Goal: Task Accomplishment & Management: Manage account settings

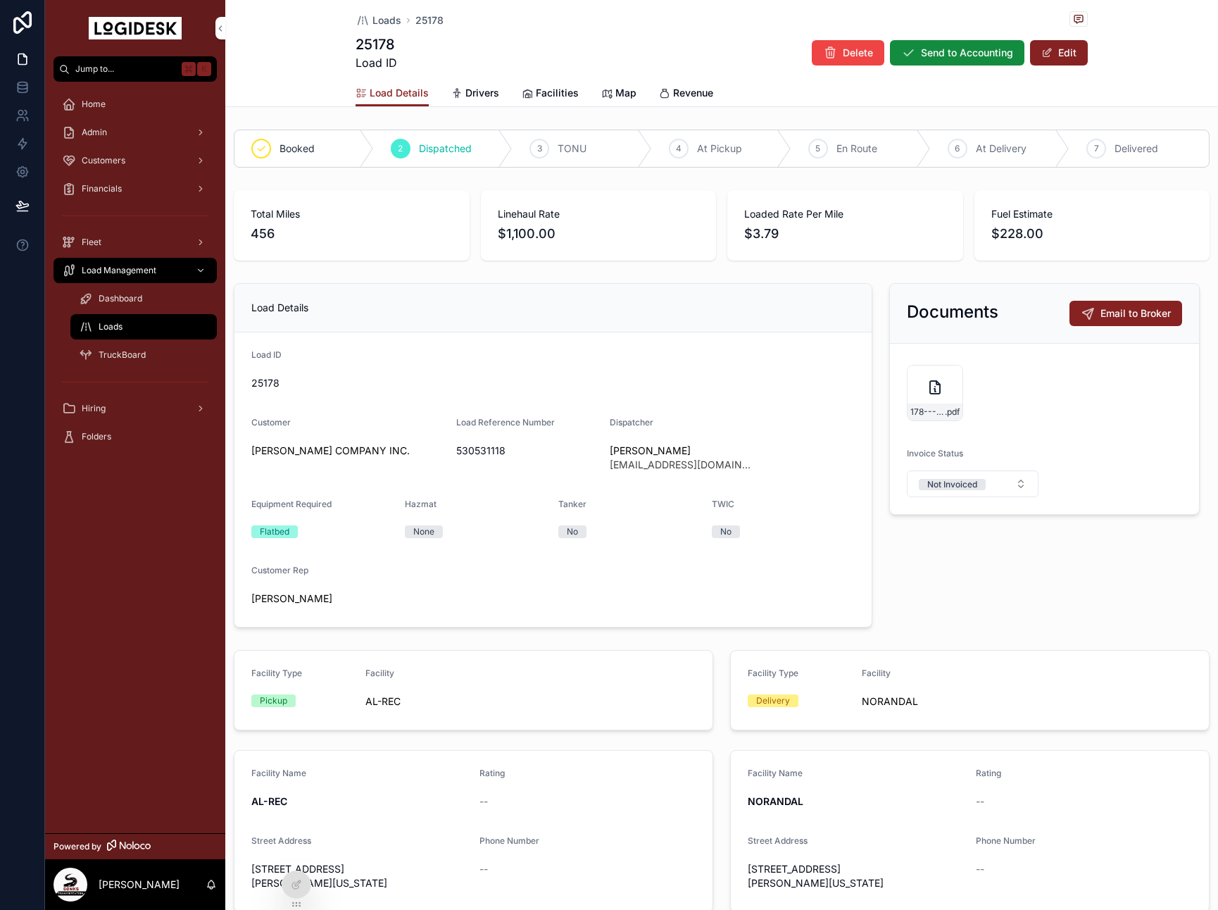
drag, startPoint x: 970, startPoint y: 148, endPoint x: 565, endPoint y: 98, distance: 407.9
click at [970, 148] on div "6 At Delivery" at bounding box center [1000, 148] width 139 height 37
click at [388, 11] on div "Loads 25178" at bounding box center [722, 20] width 732 height 18
click at [382, 16] on span "Loads" at bounding box center [386, 20] width 29 height 14
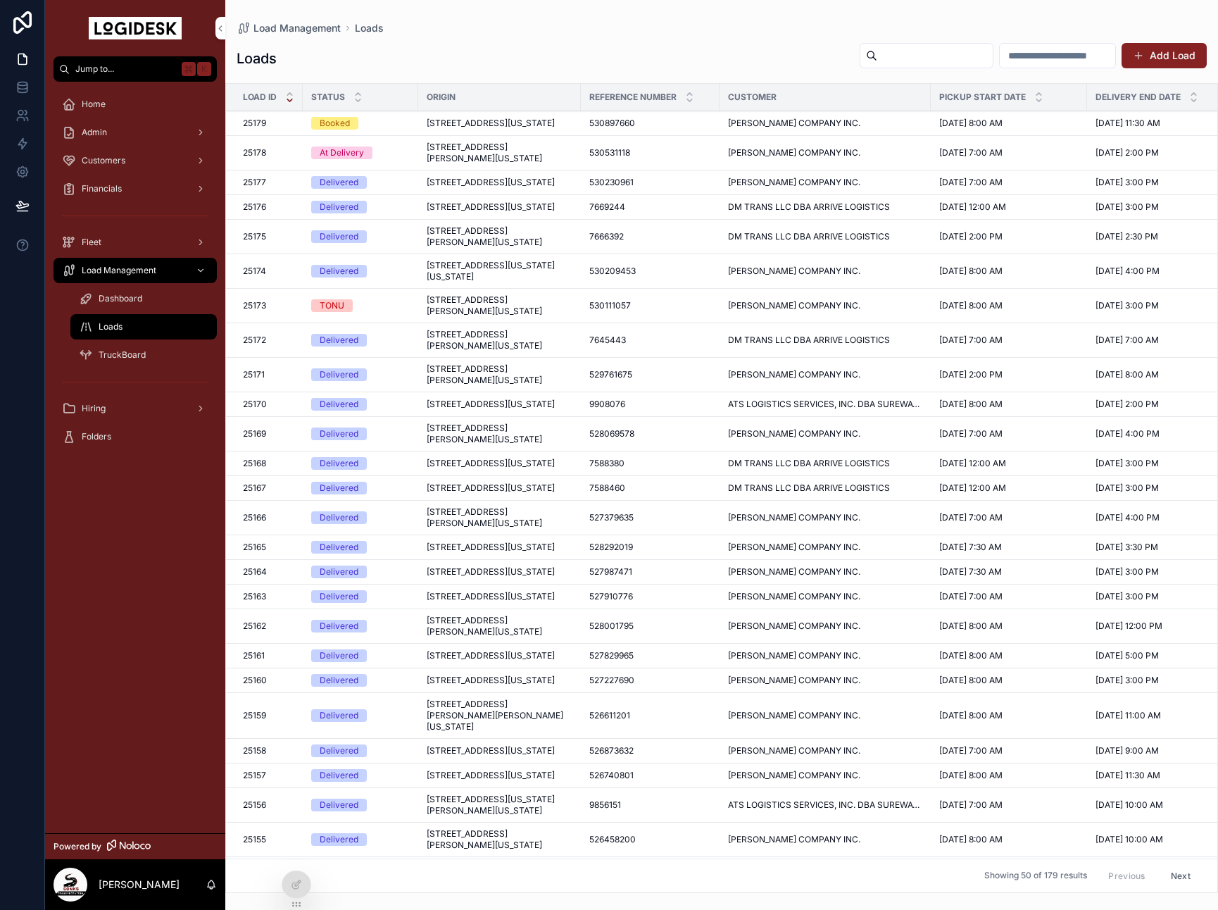
click at [462, 164] on span "[STREET_ADDRESS][PERSON_NAME][US_STATE]" at bounding box center [500, 153] width 146 height 23
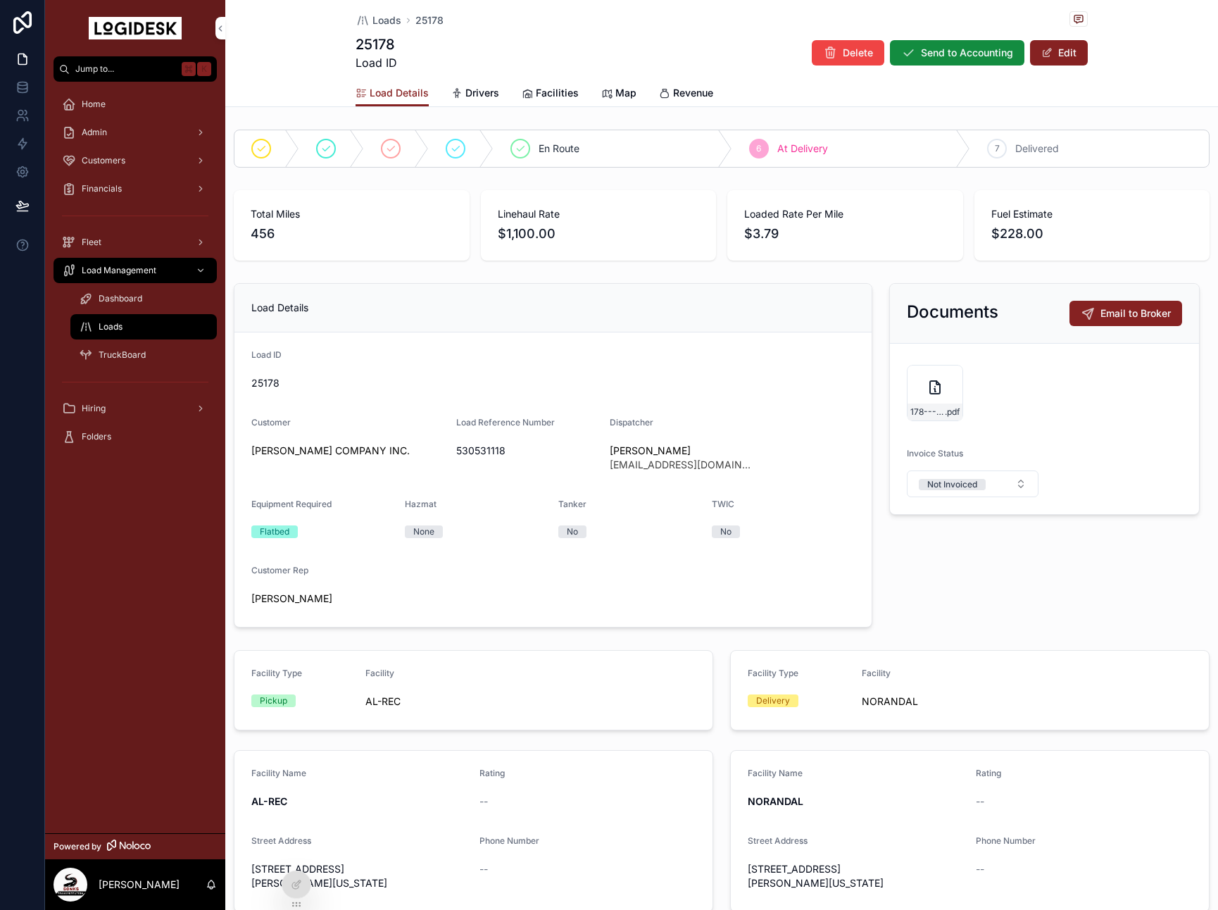
click at [1052, 51] on span "scrollable content" at bounding box center [1046, 52] width 11 height 11
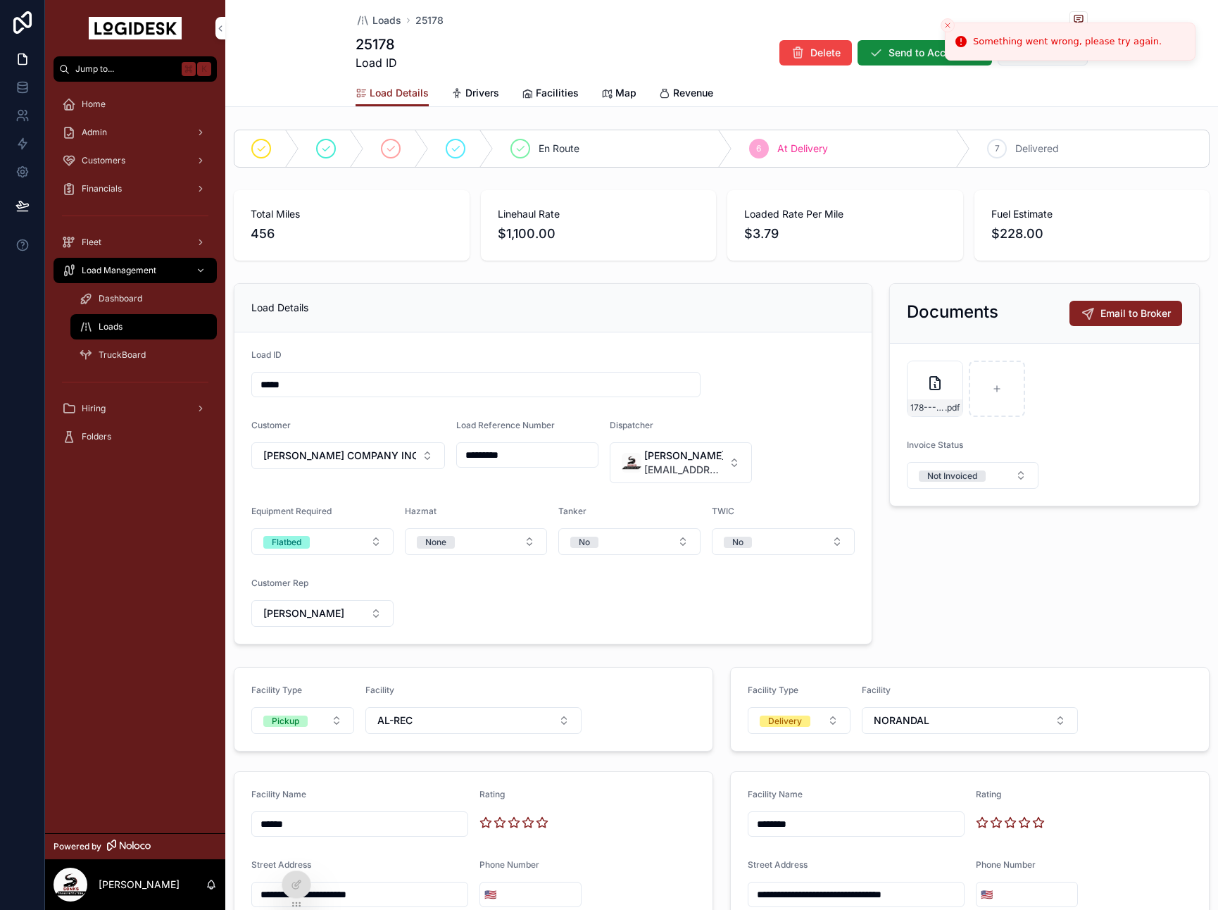
click at [1067, 54] on li "Something went wrong, please try again." at bounding box center [1070, 42] width 251 height 38
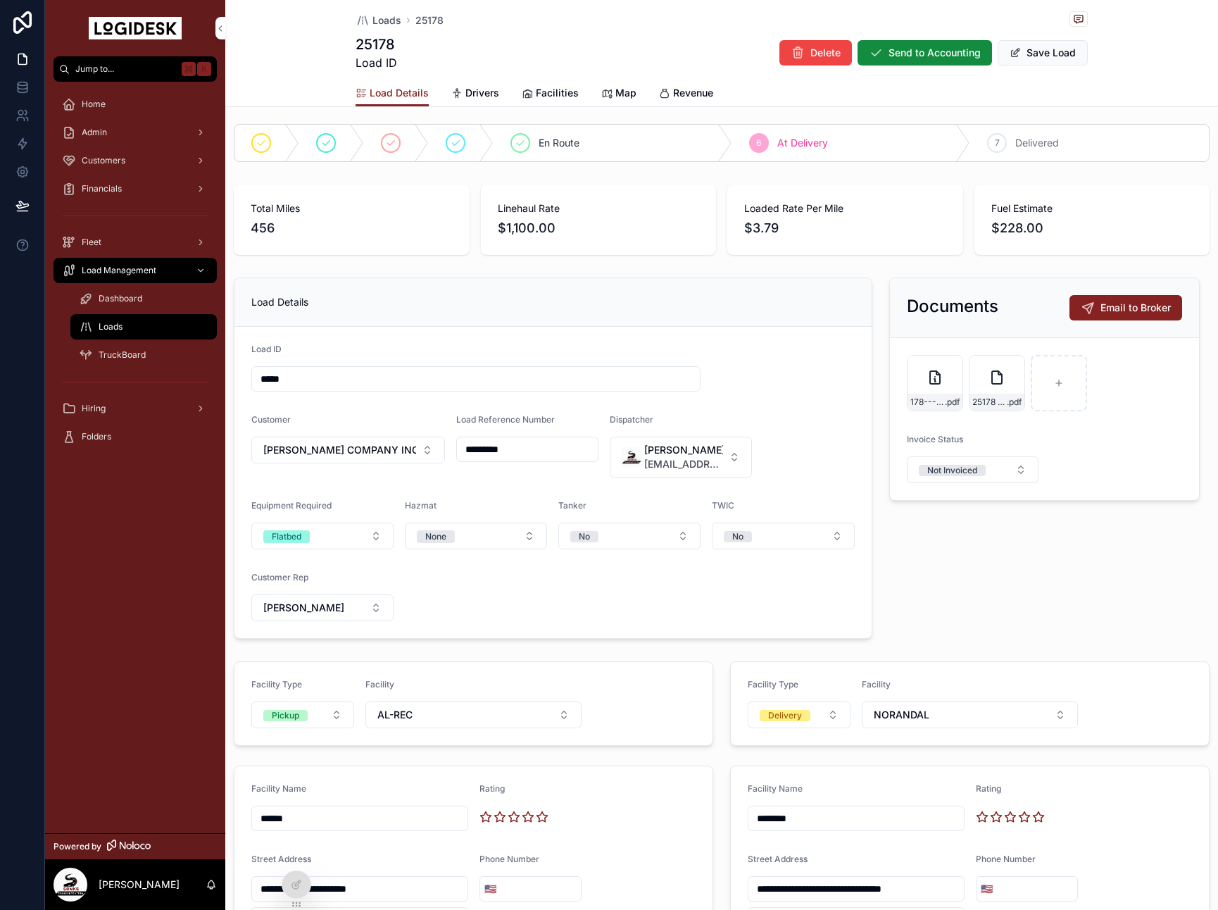
click at [1032, 58] on button "Save Load" at bounding box center [1043, 52] width 90 height 25
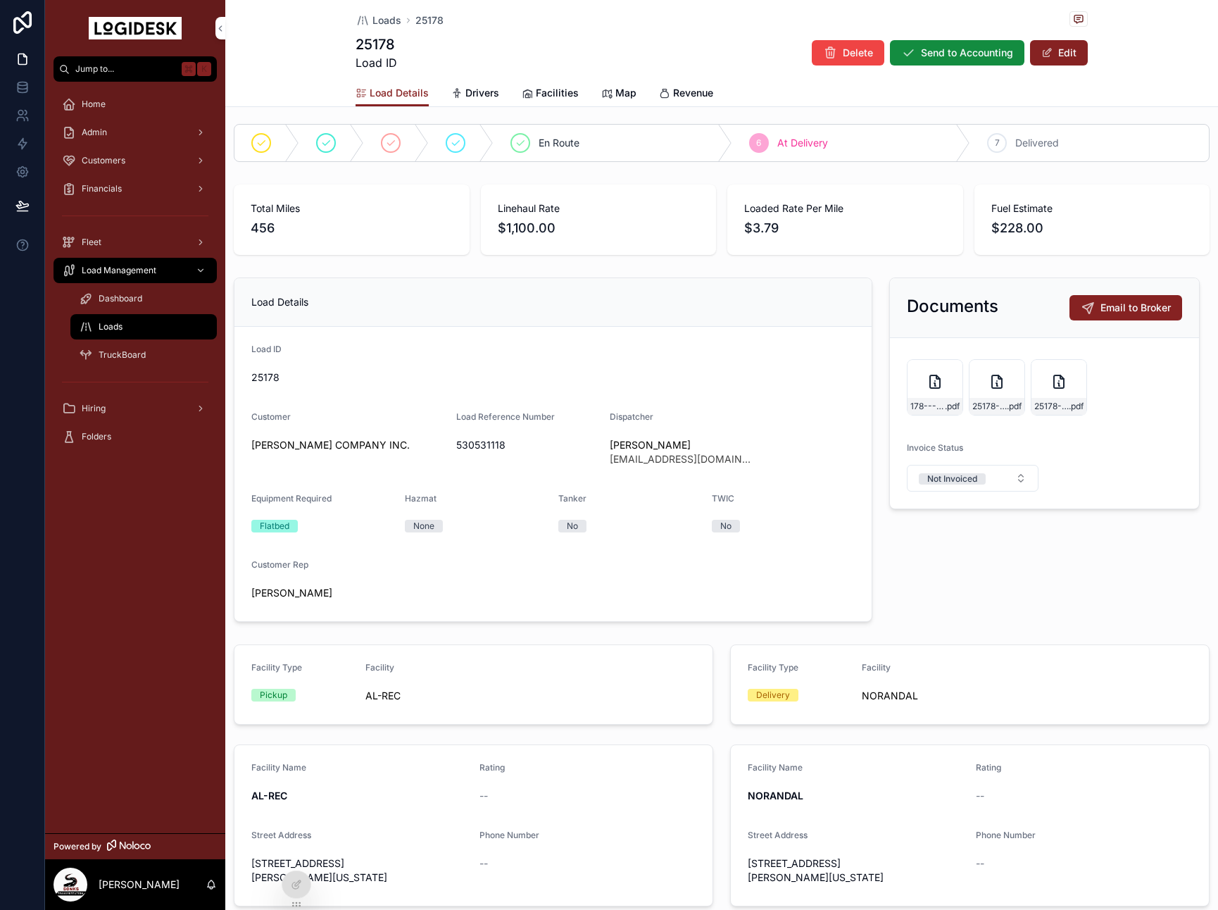
click at [1032, 58] on button "Edit" at bounding box center [1059, 52] width 58 height 25
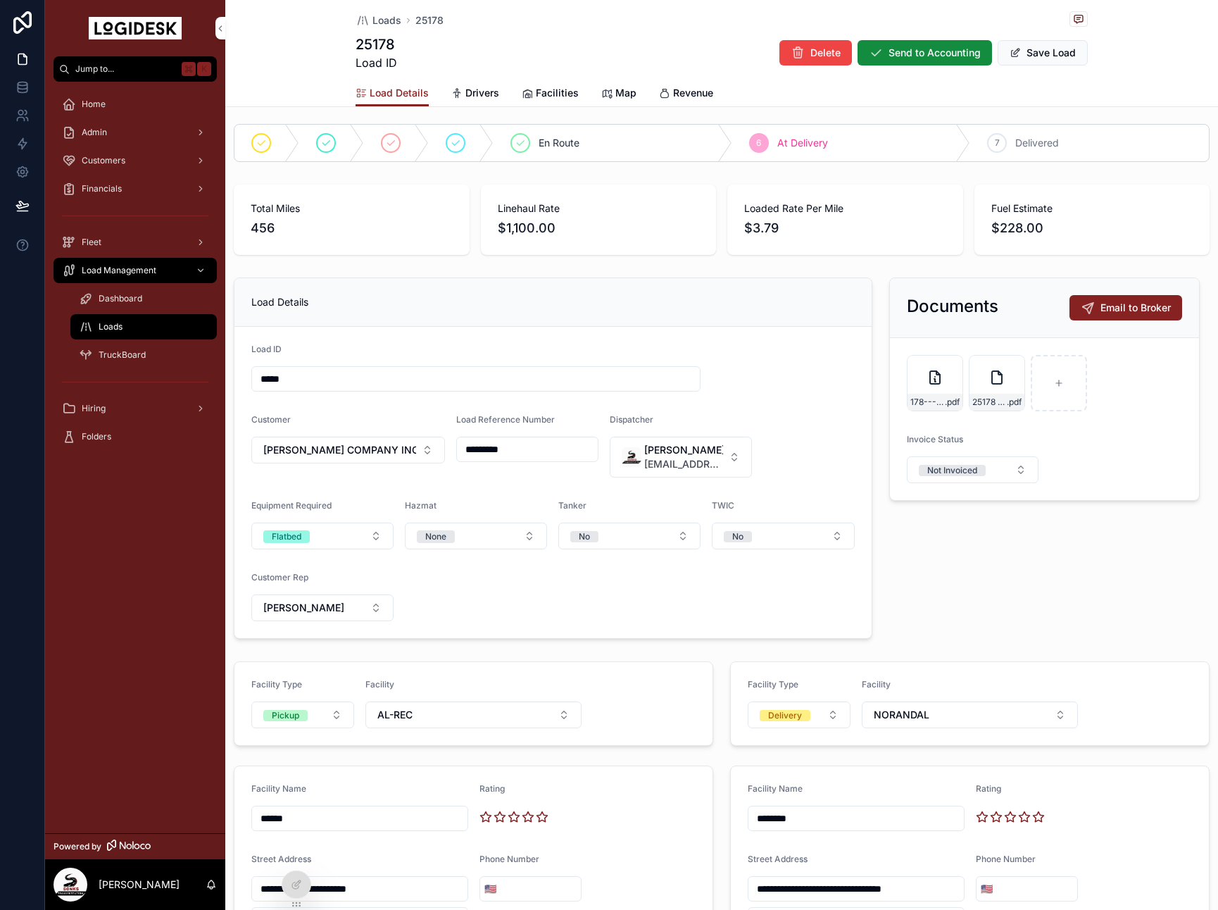
click at [1000, 391] on div "25178 SONKS Carrier Invoice - CHR Load 530531118 .pdf" at bounding box center [997, 383] width 56 height 56
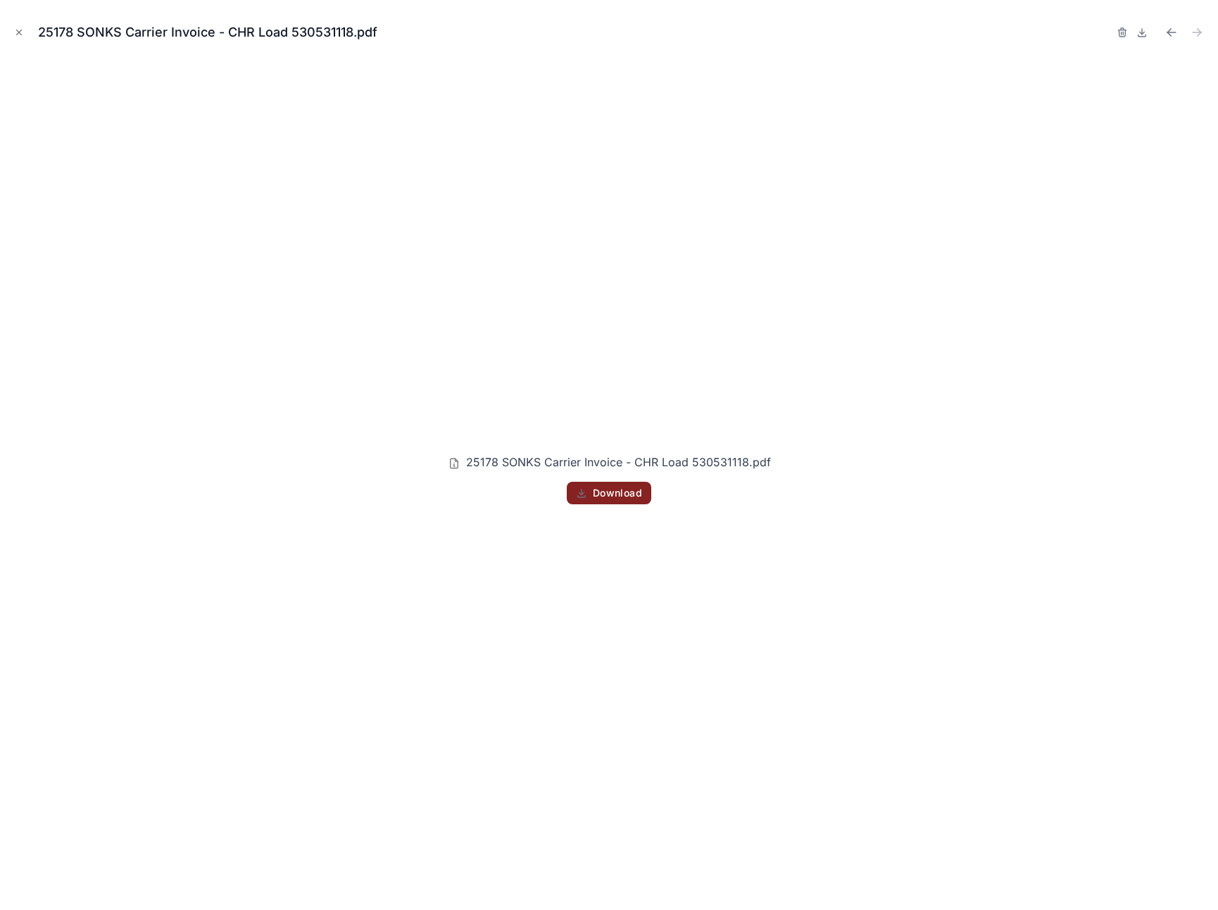
drag, startPoint x: 13, startPoint y: 27, endPoint x: 336, endPoint y: 25, distance: 323.2
click at [13, 27] on button "Close modal" at bounding box center [18, 32] width 15 height 15
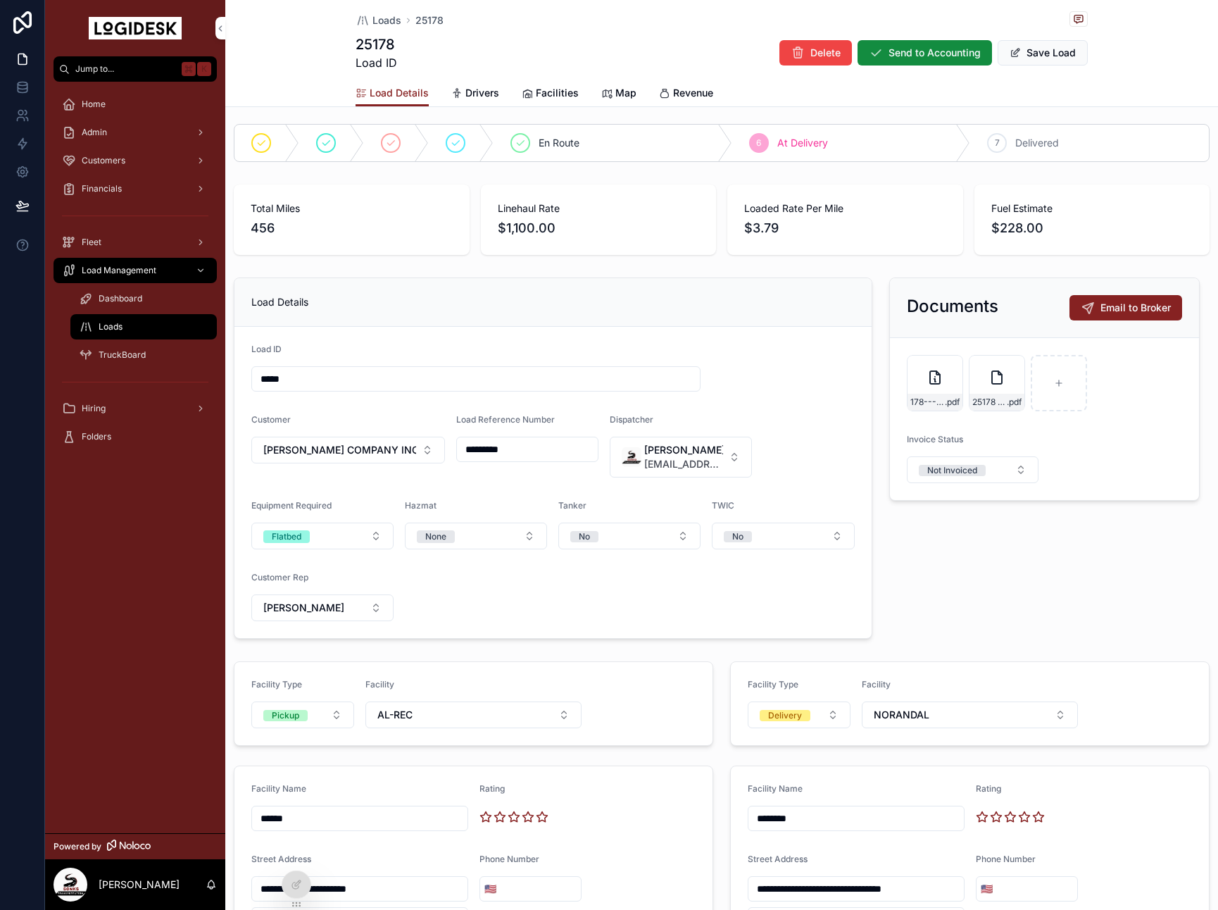
click at [1043, 55] on button "Save Load" at bounding box center [1043, 52] width 90 height 25
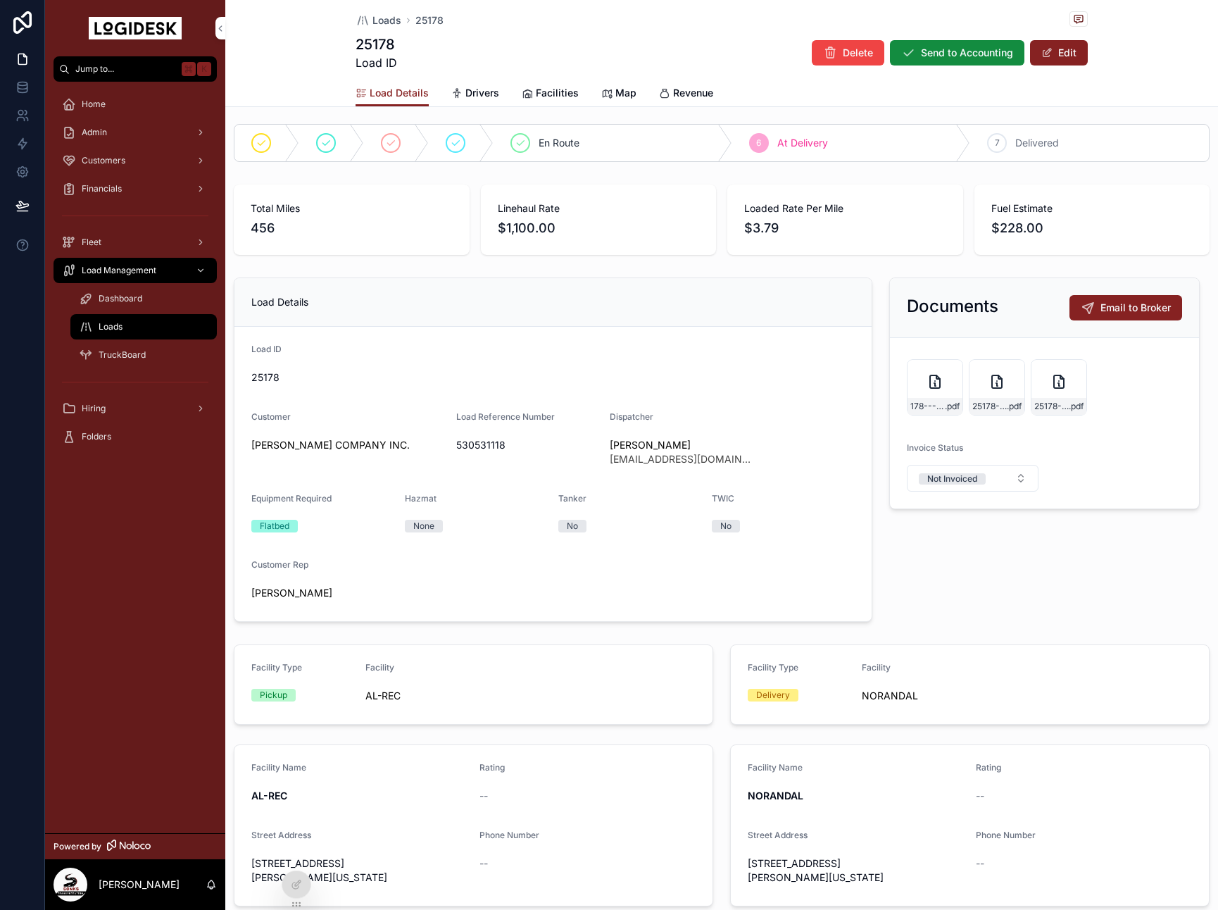
click at [1048, 372] on div "25178-SONKS-Carrier-Invoice---CHR-Load-530531118 .pdf" at bounding box center [1059, 387] width 56 height 56
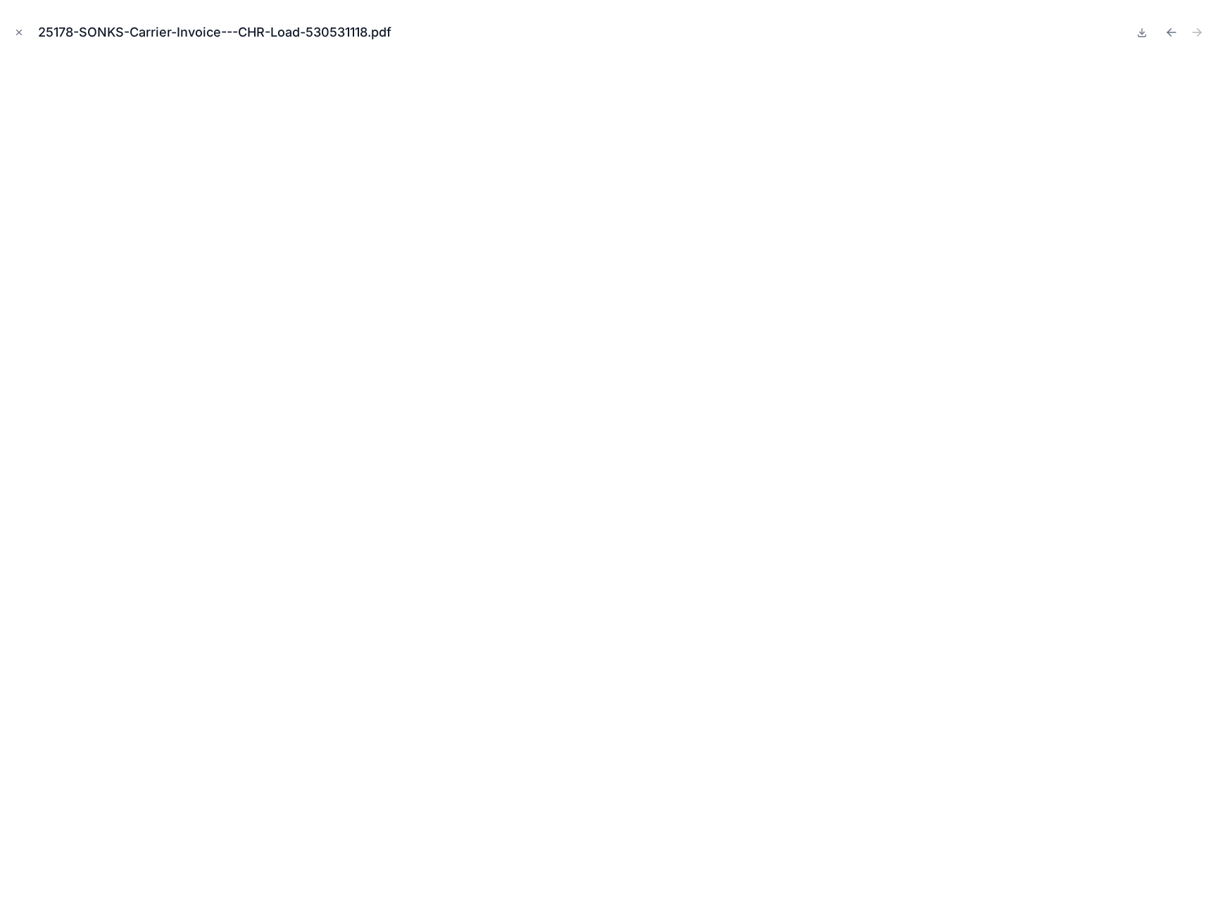
click at [1171, 34] on icon "Previous file" at bounding box center [1172, 32] width 14 height 14
click at [11, 32] on button "Close modal" at bounding box center [18, 32] width 15 height 15
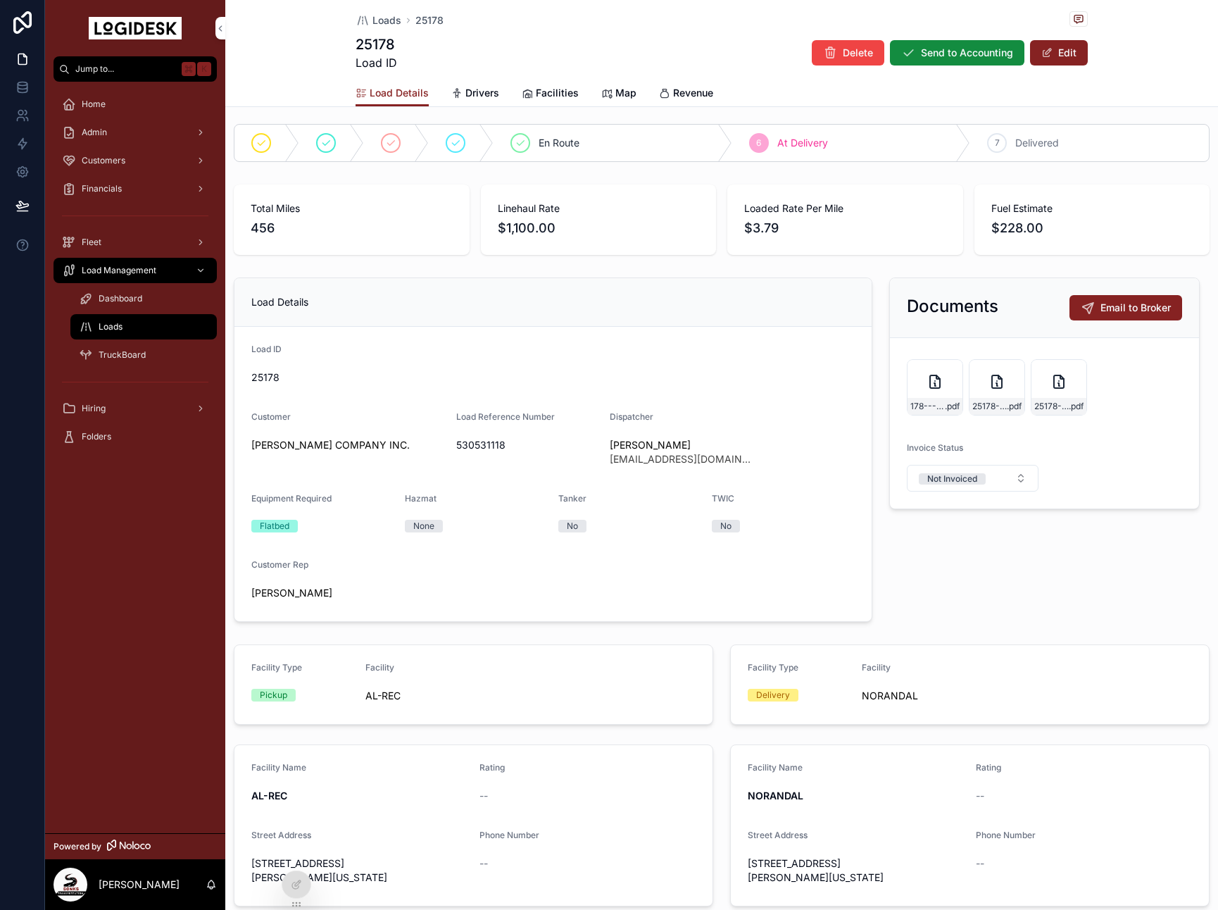
click at [1051, 54] on span "scrollable content" at bounding box center [1046, 52] width 11 height 11
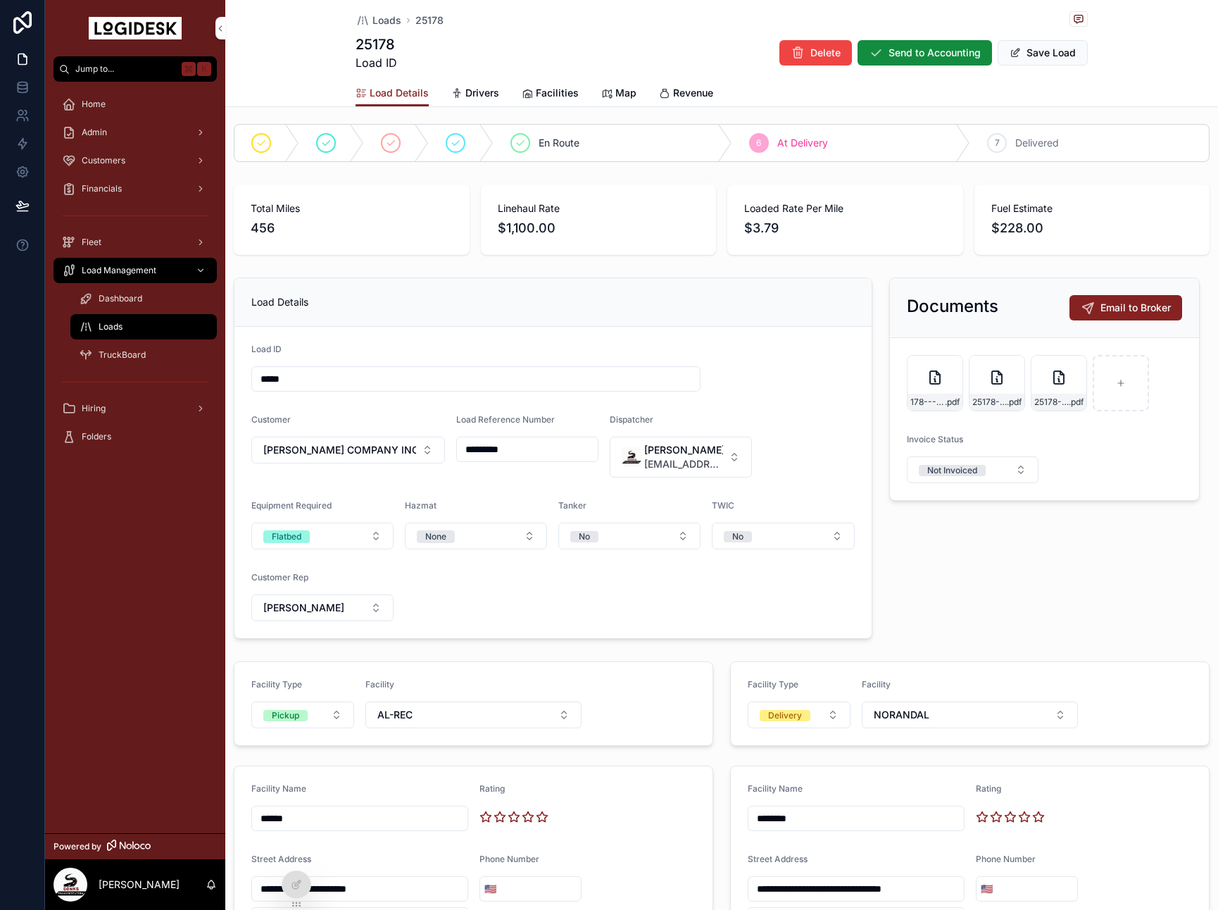
click at [0, 0] on icon "scrollable content" at bounding box center [0, 0] width 0 height 0
click at [1087, 345] on icon "scrollable content" at bounding box center [1089, 342] width 6 height 6
click at [1041, 58] on button "Save Load" at bounding box center [1043, 52] width 90 height 25
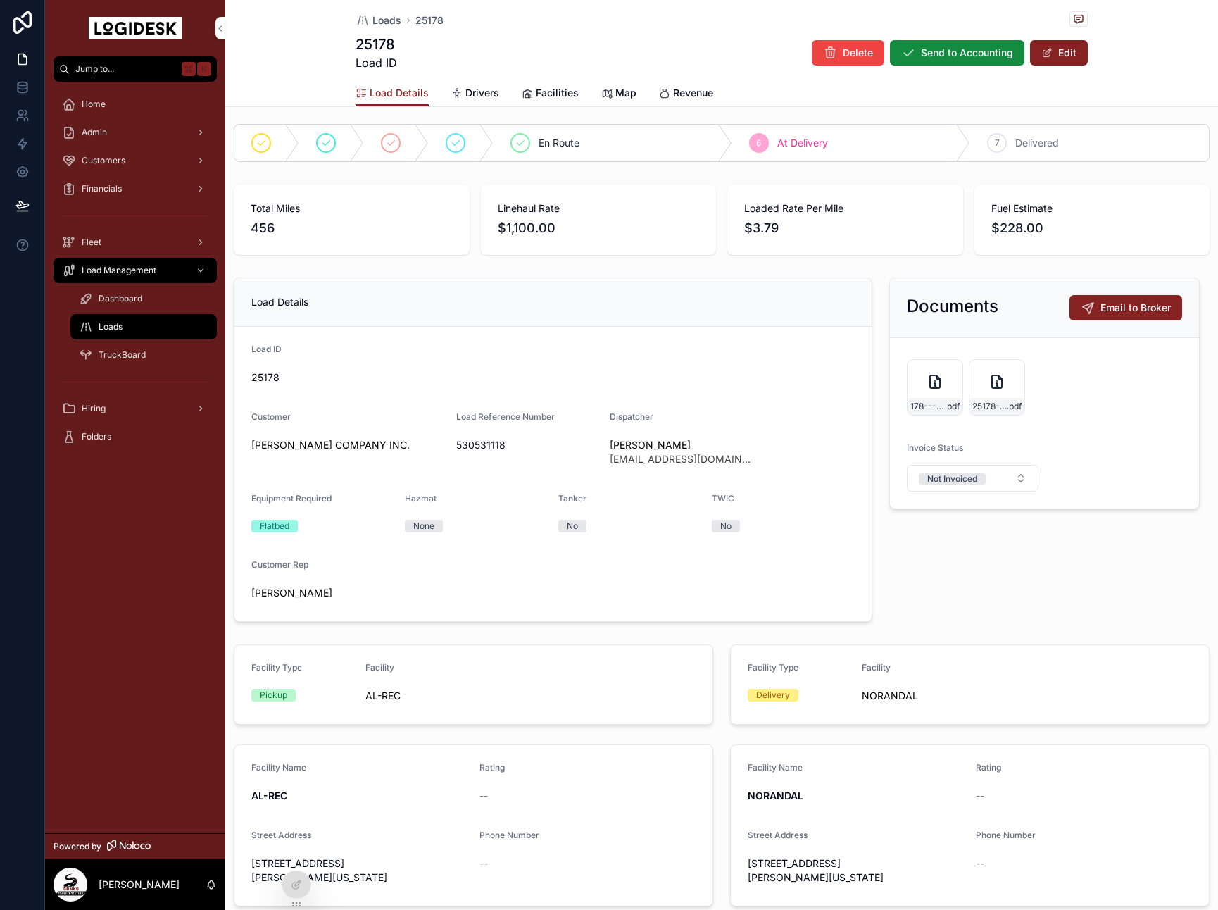
click at [990, 391] on div "25178-SONKS-Carrier-Invoice---CHR-Load-530531118 .pdf" at bounding box center [997, 387] width 56 height 56
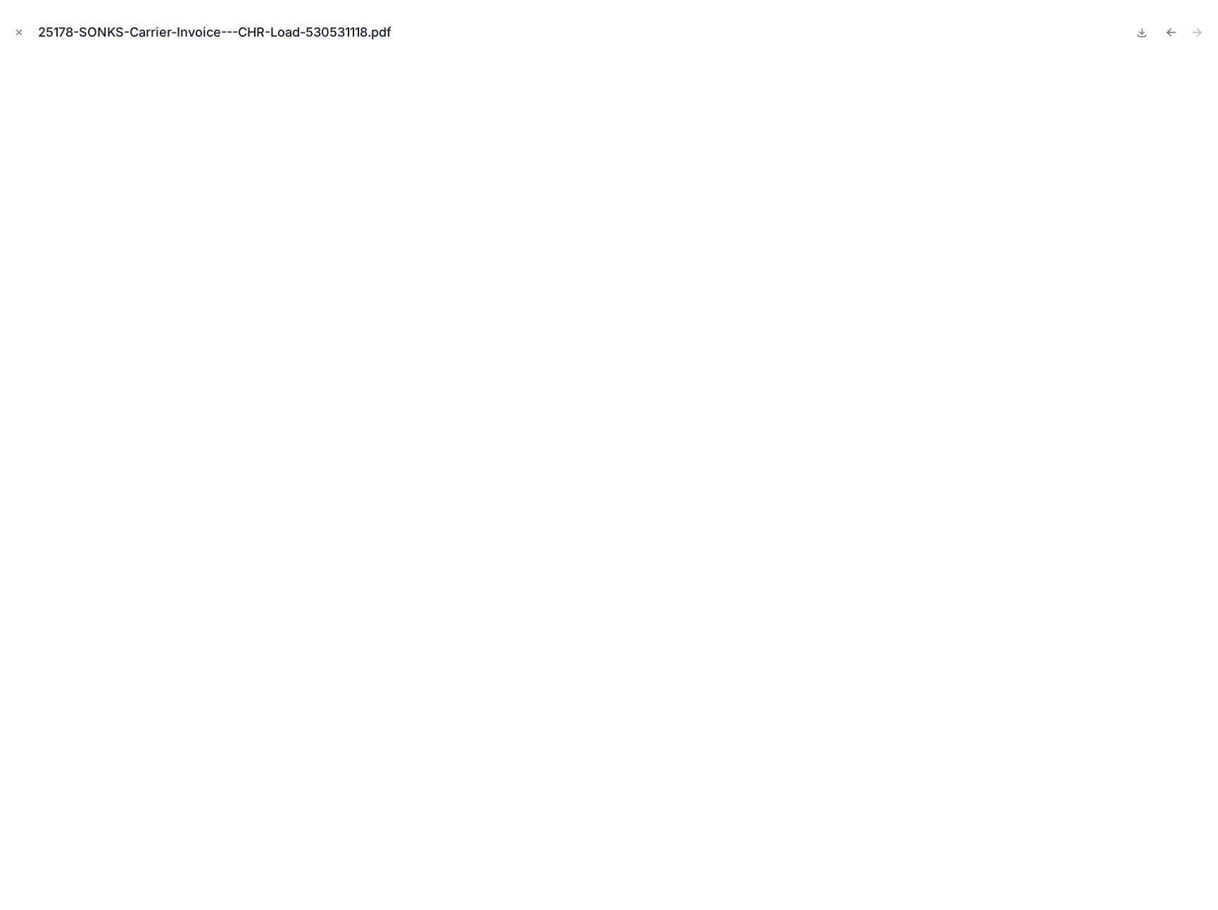
click at [19, 32] on icon "Close modal" at bounding box center [19, 32] width 5 height 5
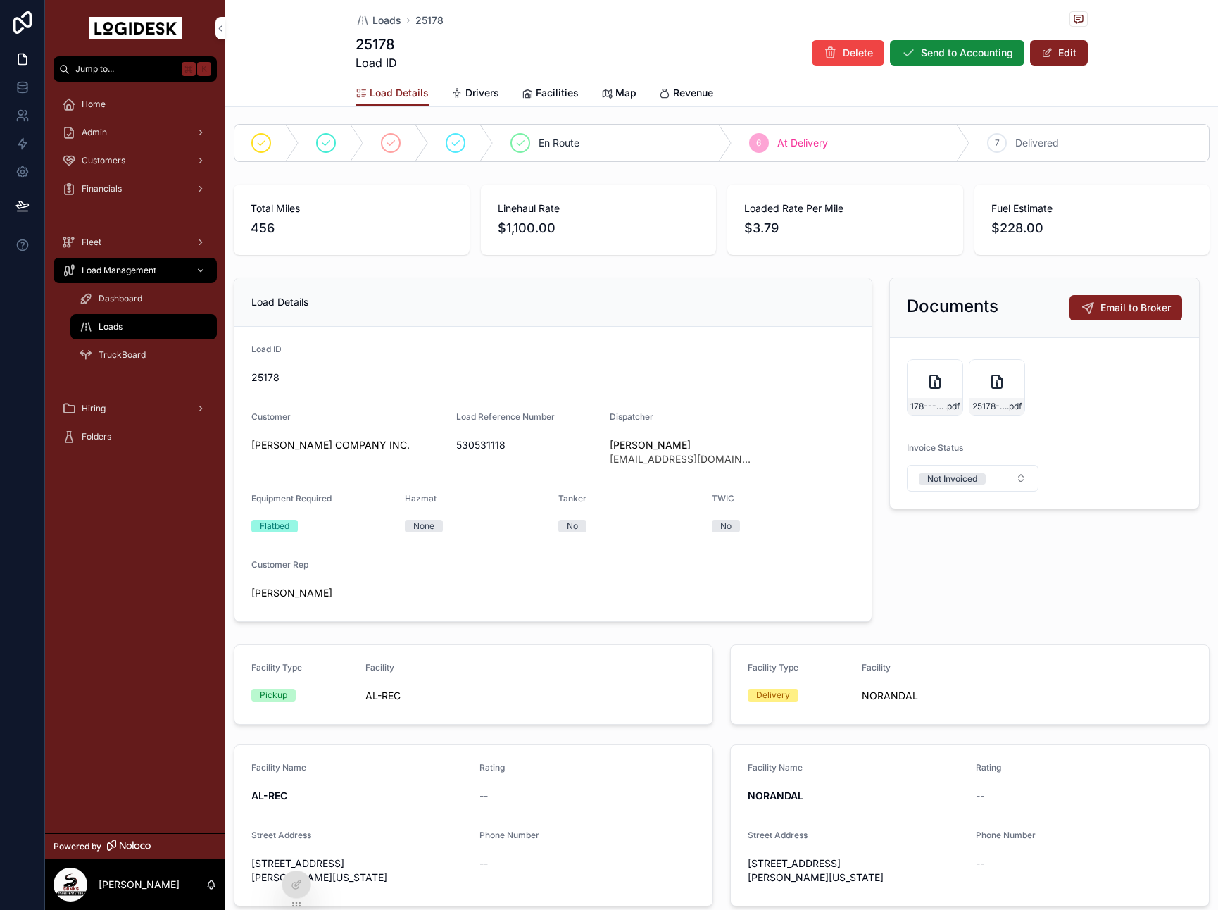
click at [986, 408] on span "25178-SONKS-Carrier-Invoice---CHR-Load-530531118" at bounding box center [989, 406] width 35 height 11
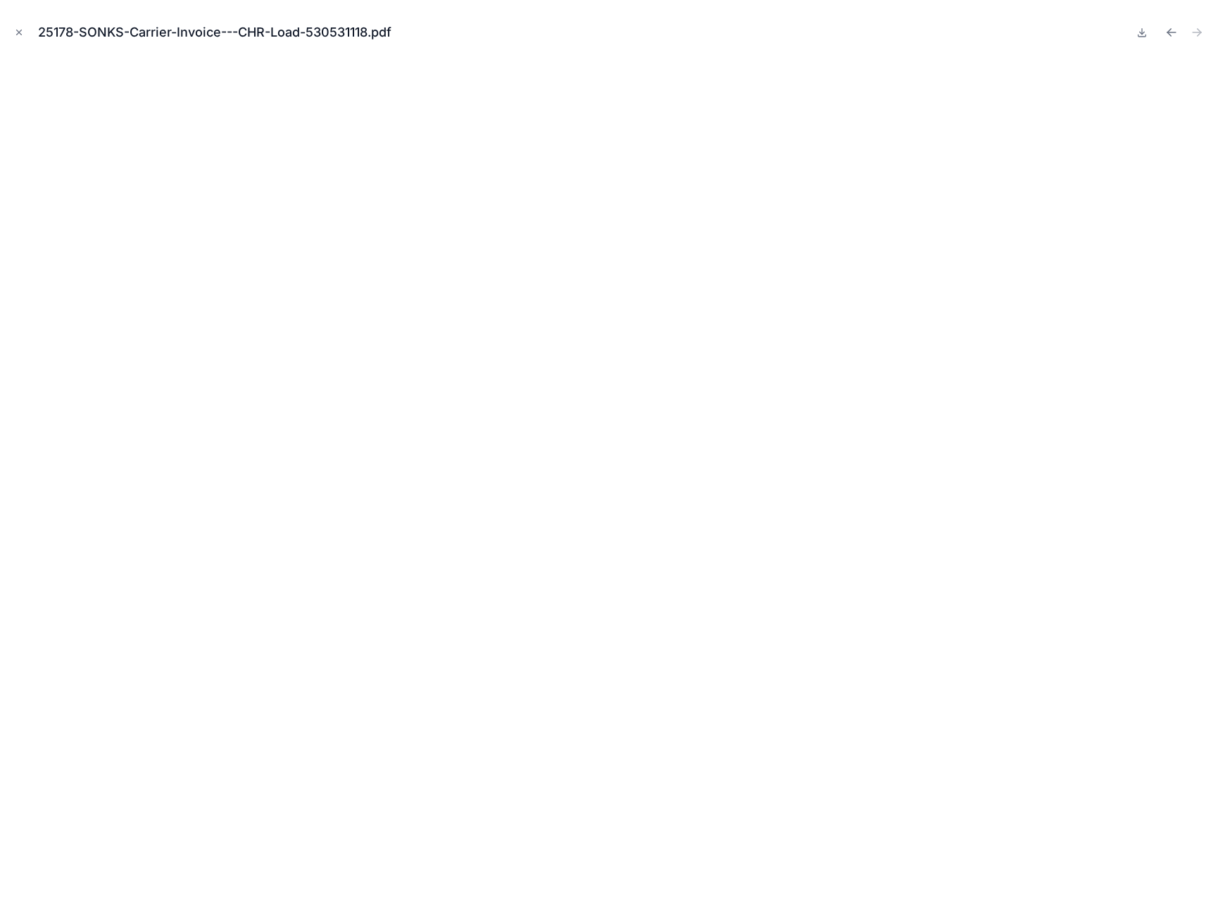
click at [18, 33] on icon "Close modal" at bounding box center [19, 32] width 5 height 5
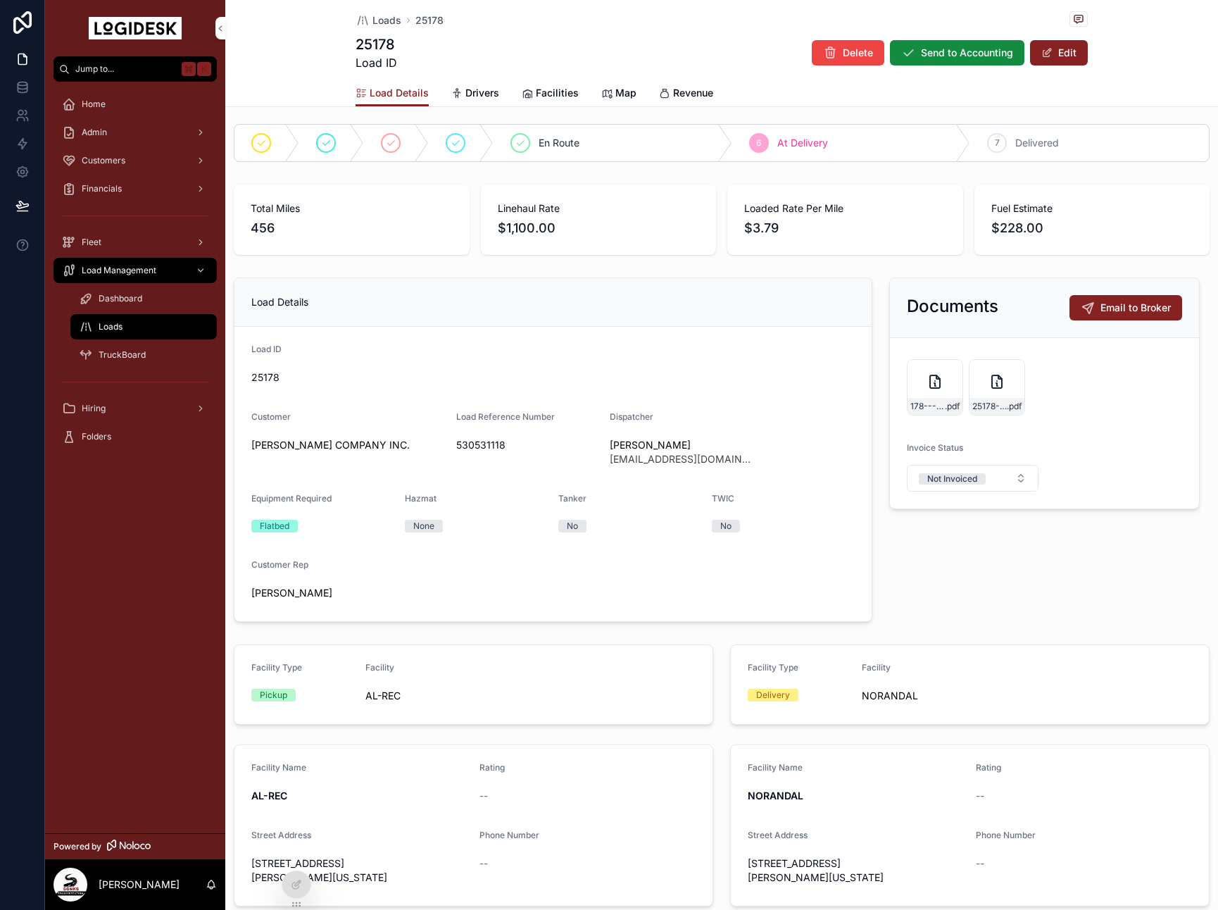
click at [1062, 49] on button "Edit" at bounding box center [1059, 52] width 58 height 25
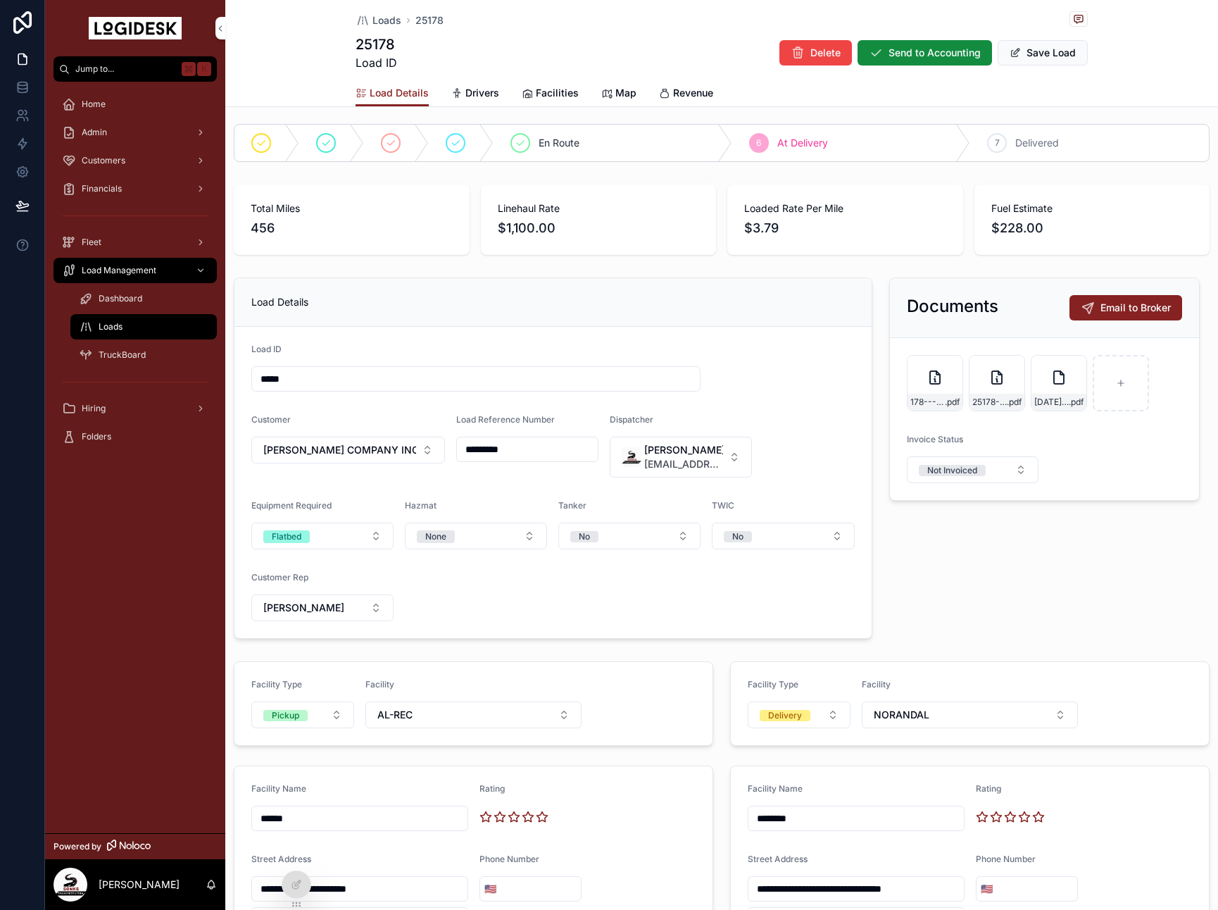
click at [1020, 167] on div "En Route 6 At Delivery 7 Delivered" at bounding box center [721, 142] width 993 height 49
click at [1015, 154] on div "7 Delivered" at bounding box center [1089, 143] width 239 height 37
click at [1051, 54] on button "Save Load" at bounding box center [1043, 52] width 90 height 25
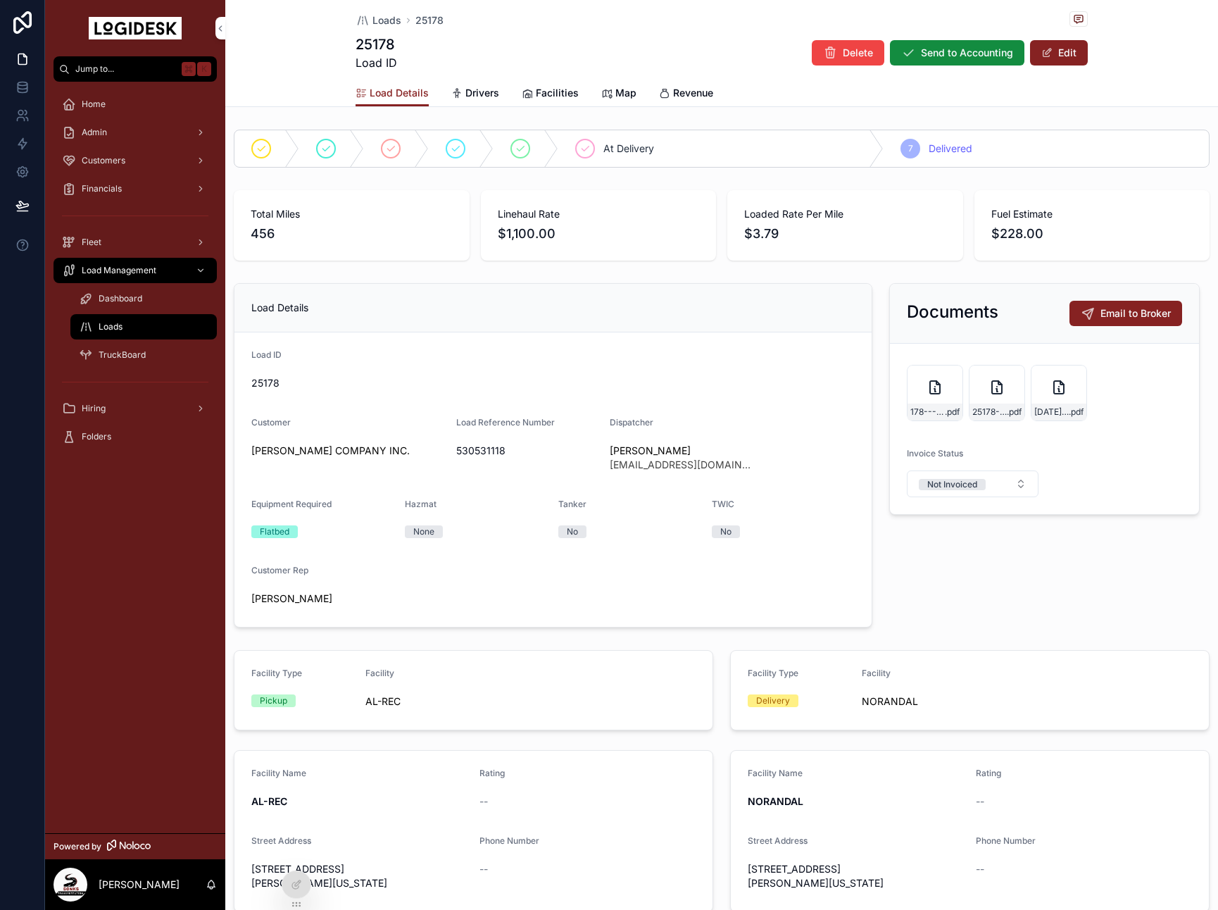
click at [939, 64] on button "Send to Accounting" at bounding box center [957, 52] width 134 height 25
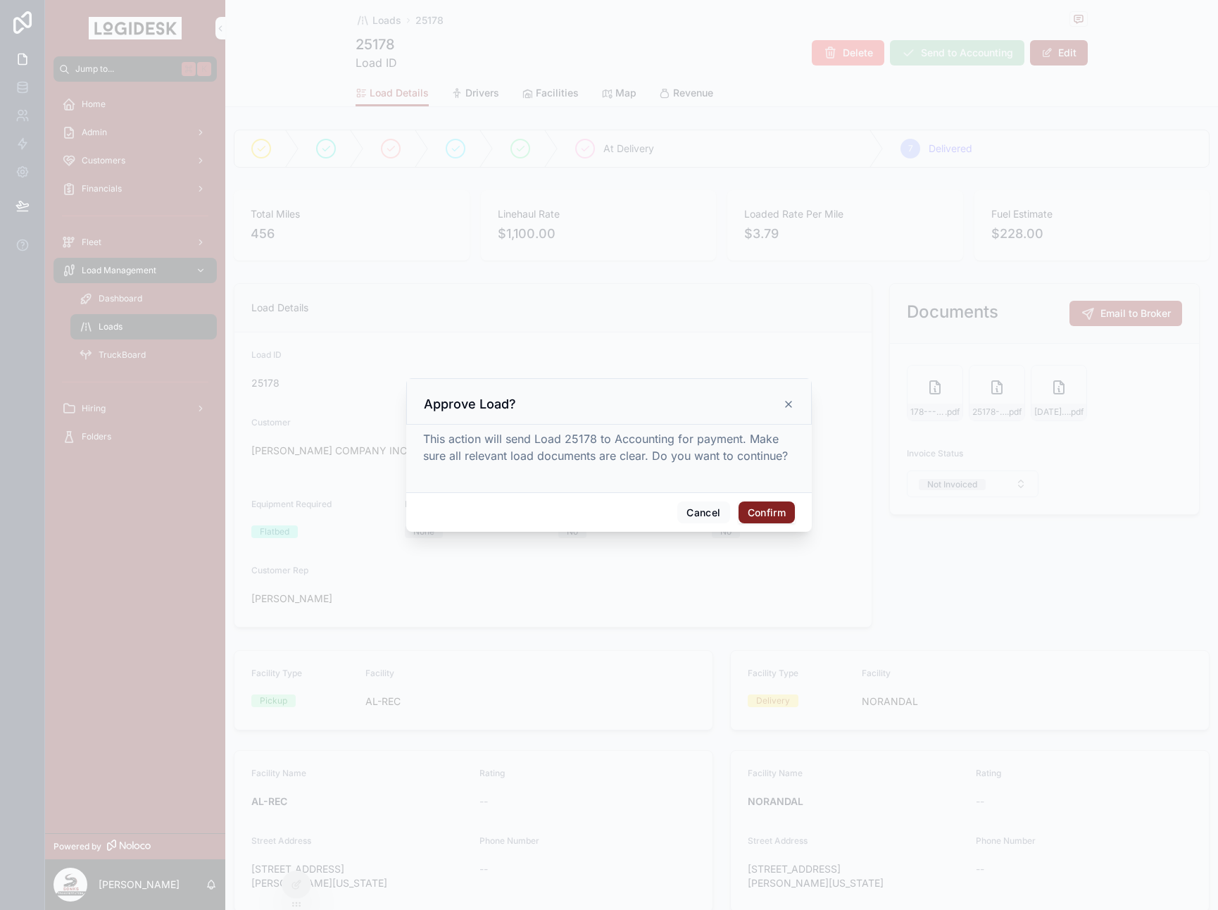
click at [767, 515] on button "Confirm" at bounding box center [767, 512] width 56 height 23
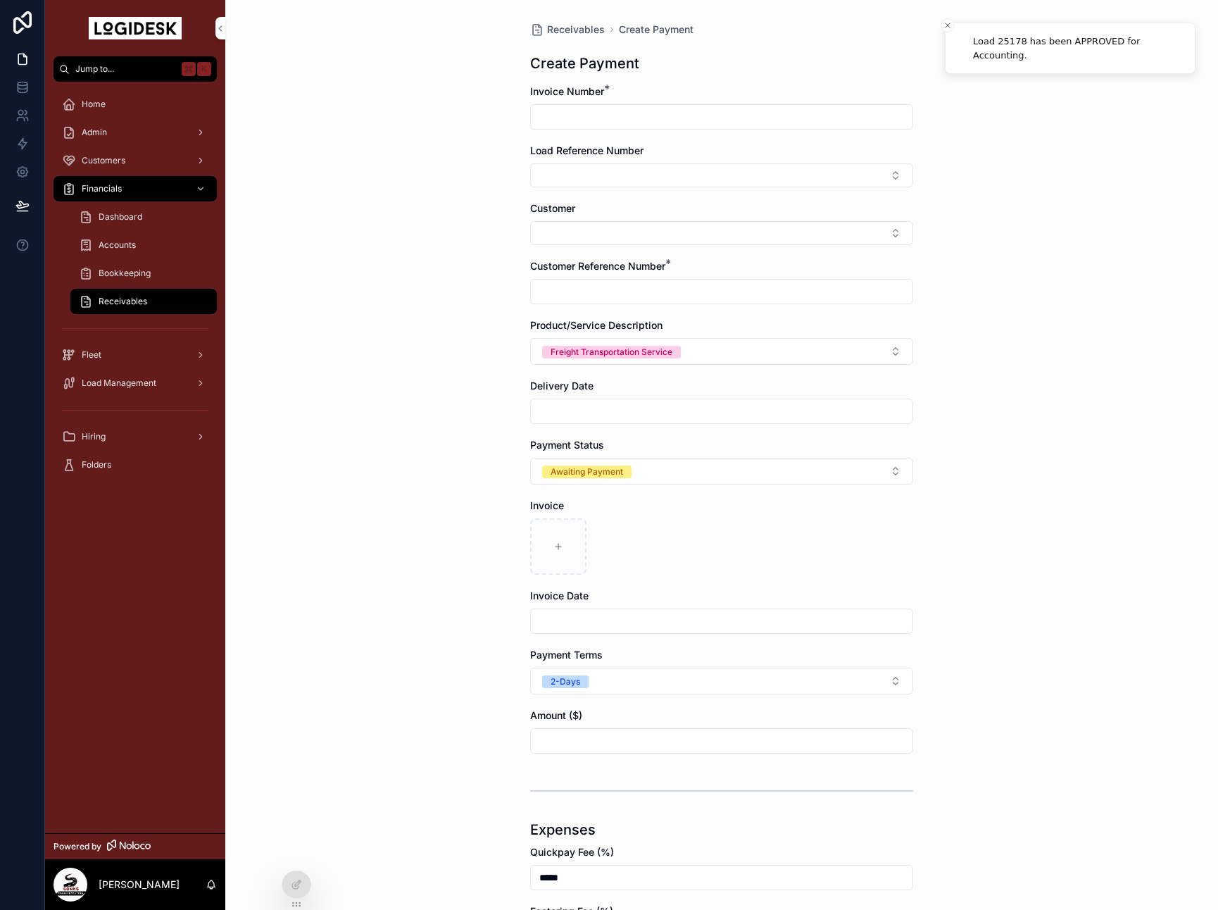
click at [615, 120] on input "scrollable content" at bounding box center [722, 117] width 382 height 20
type input "*****"
click at [636, 170] on button "Select Button" at bounding box center [721, 175] width 383 height 24
click at [676, 225] on div "25178" at bounding box center [722, 231] width 196 height 23
type input "*********"
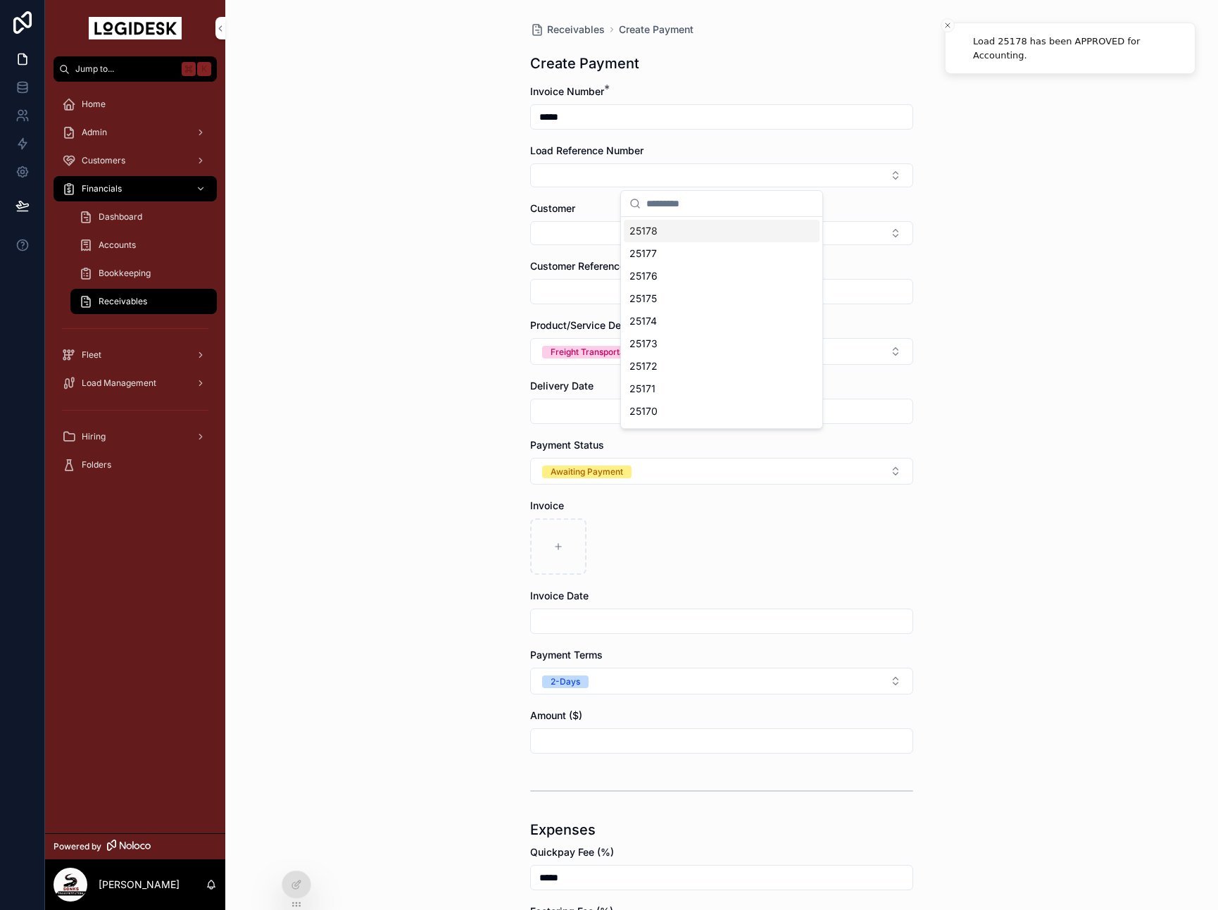
type input "*********"
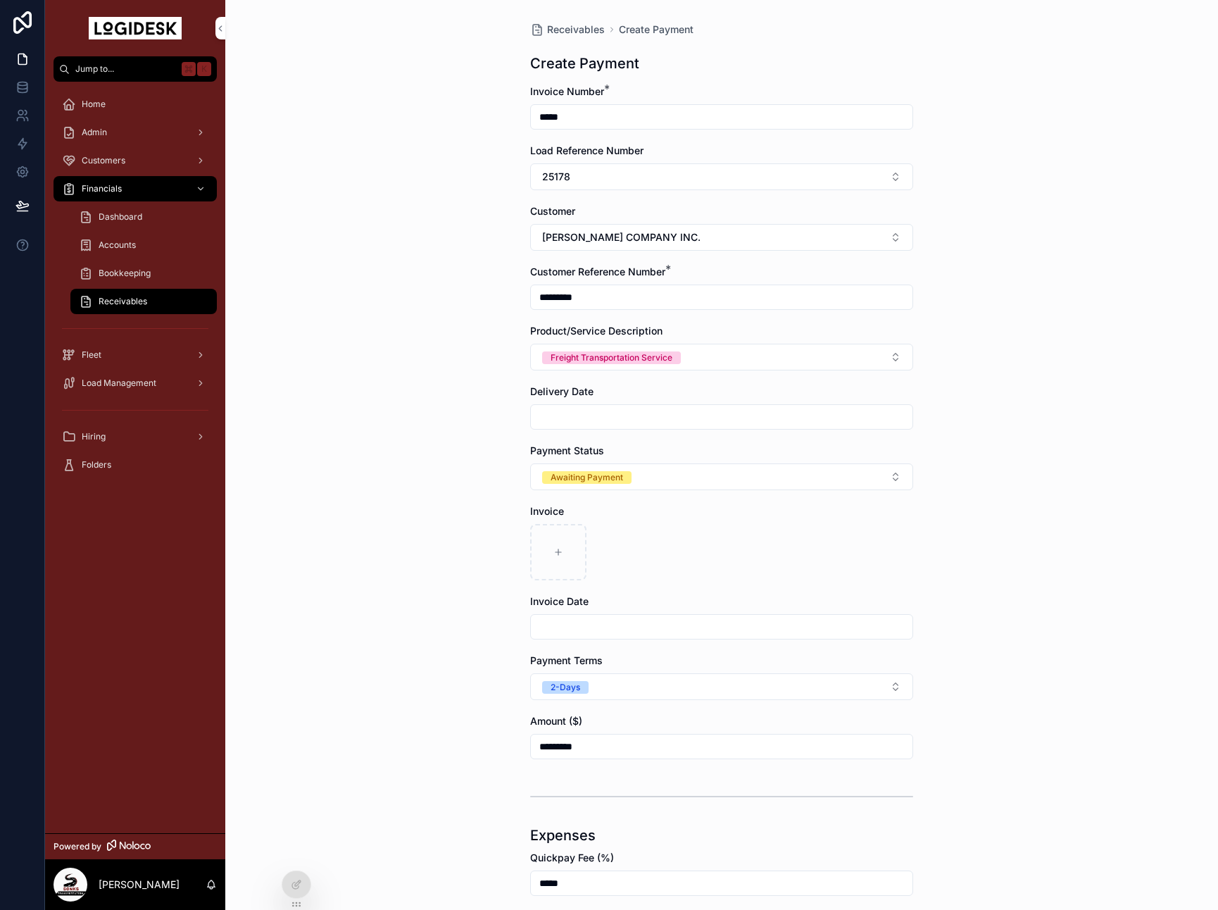
click at [589, 415] on input "scrollable content" at bounding box center [722, 417] width 382 height 20
click at [726, 454] on button "[DATE]" at bounding box center [722, 451] width 56 height 25
type input "*********"
drag, startPoint x: 397, startPoint y: 534, endPoint x: 456, endPoint y: 551, distance: 61.7
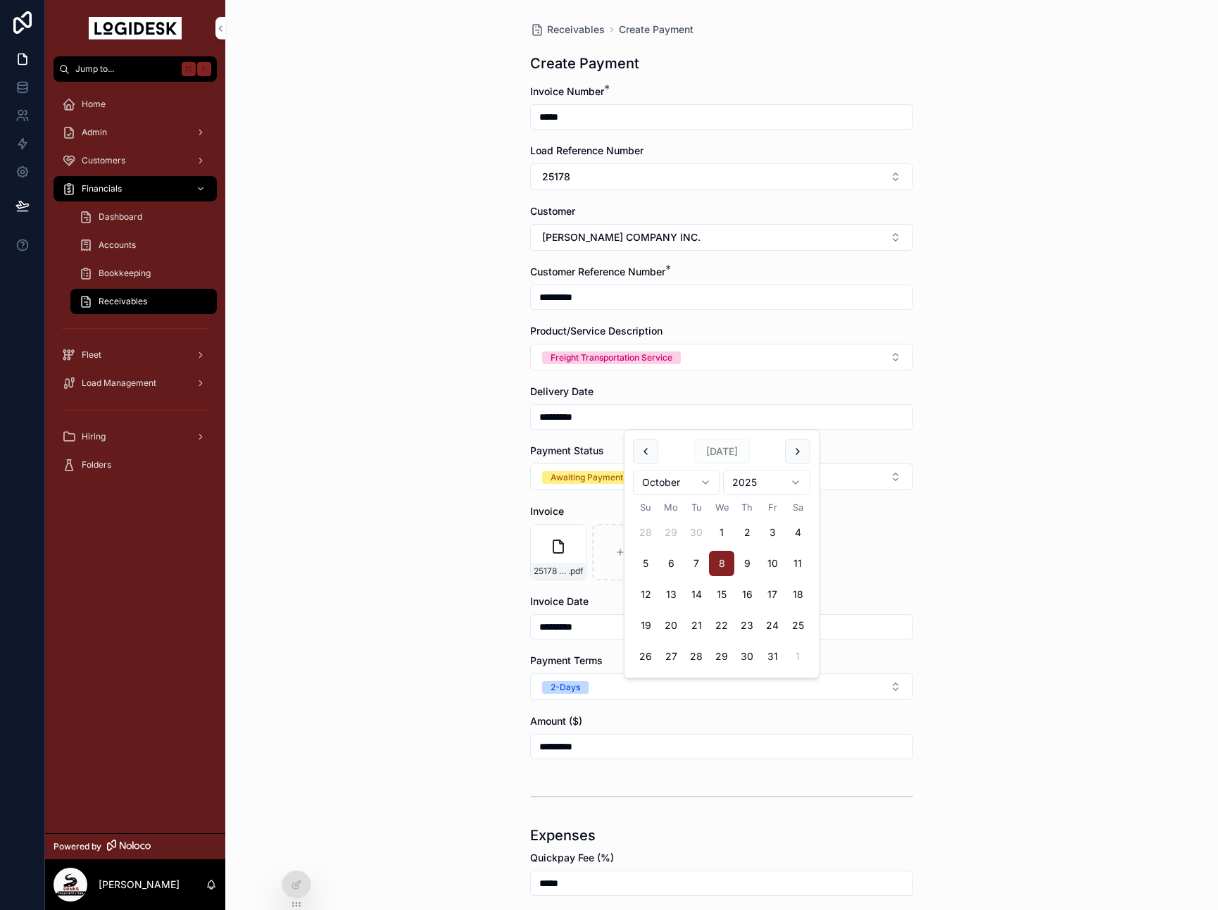
click at [398, 534] on div "Receivables Create Payment Create Payment Invoice Number * ***** Load Reference…" at bounding box center [721, 455] width 993 height 910
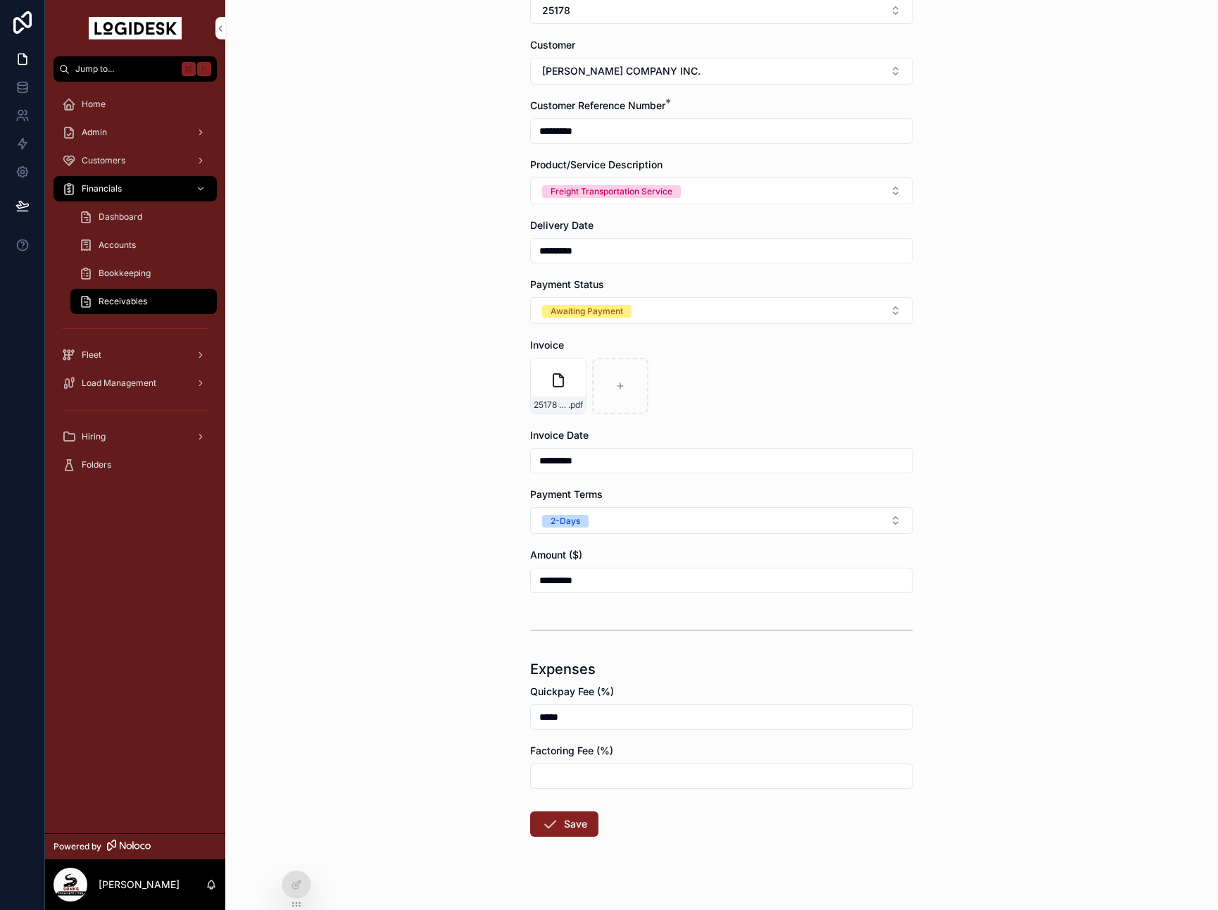
scroll to position [170, 0]
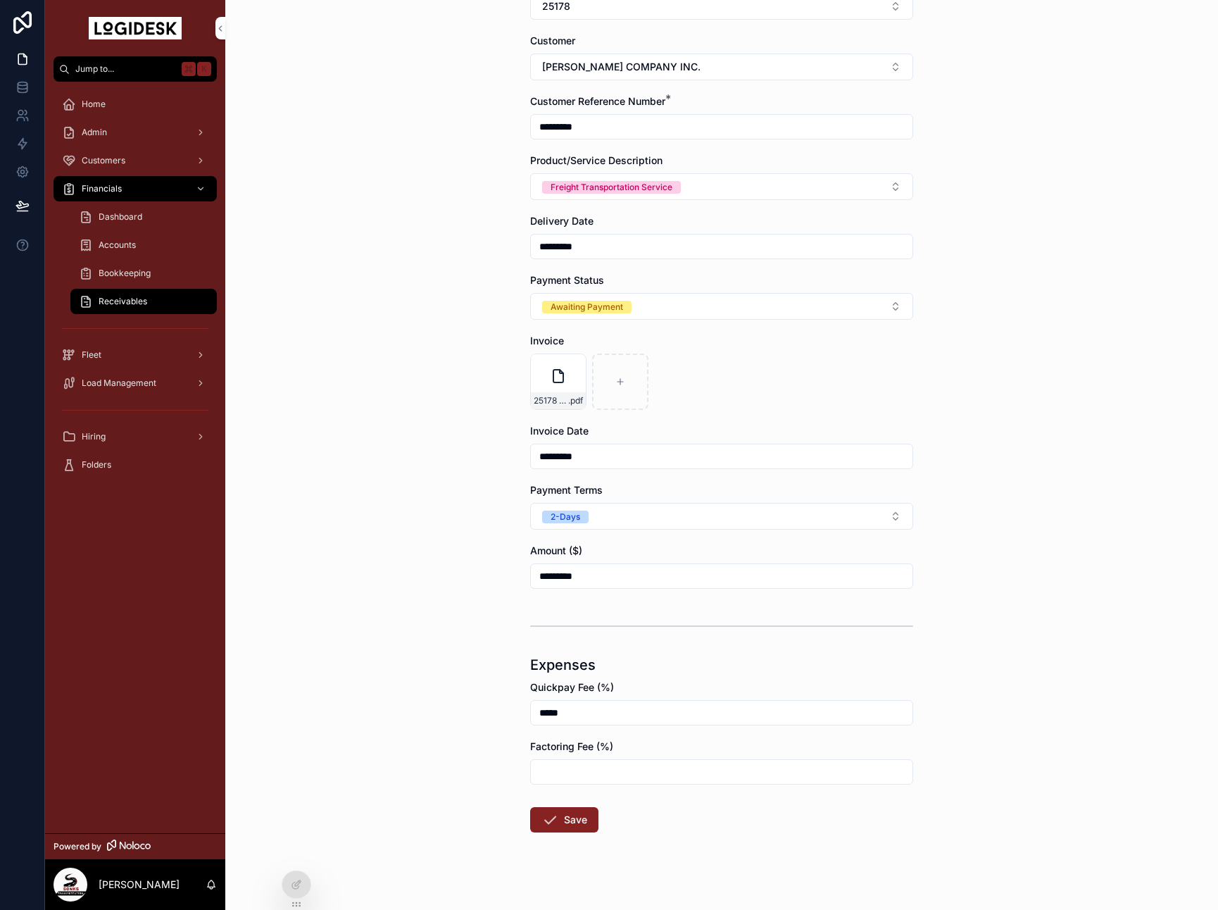
click at [573, 700] on div "*****" at bounding box center [721, 712] width 383 height 25
click at [579, 706] on input "*****" at bounding box center [722, 713] width 382 height 20
drag, startPoint x: 548, startPoint y: 715, endPoint x: 589, endPoint y: 712, distance: 40.9
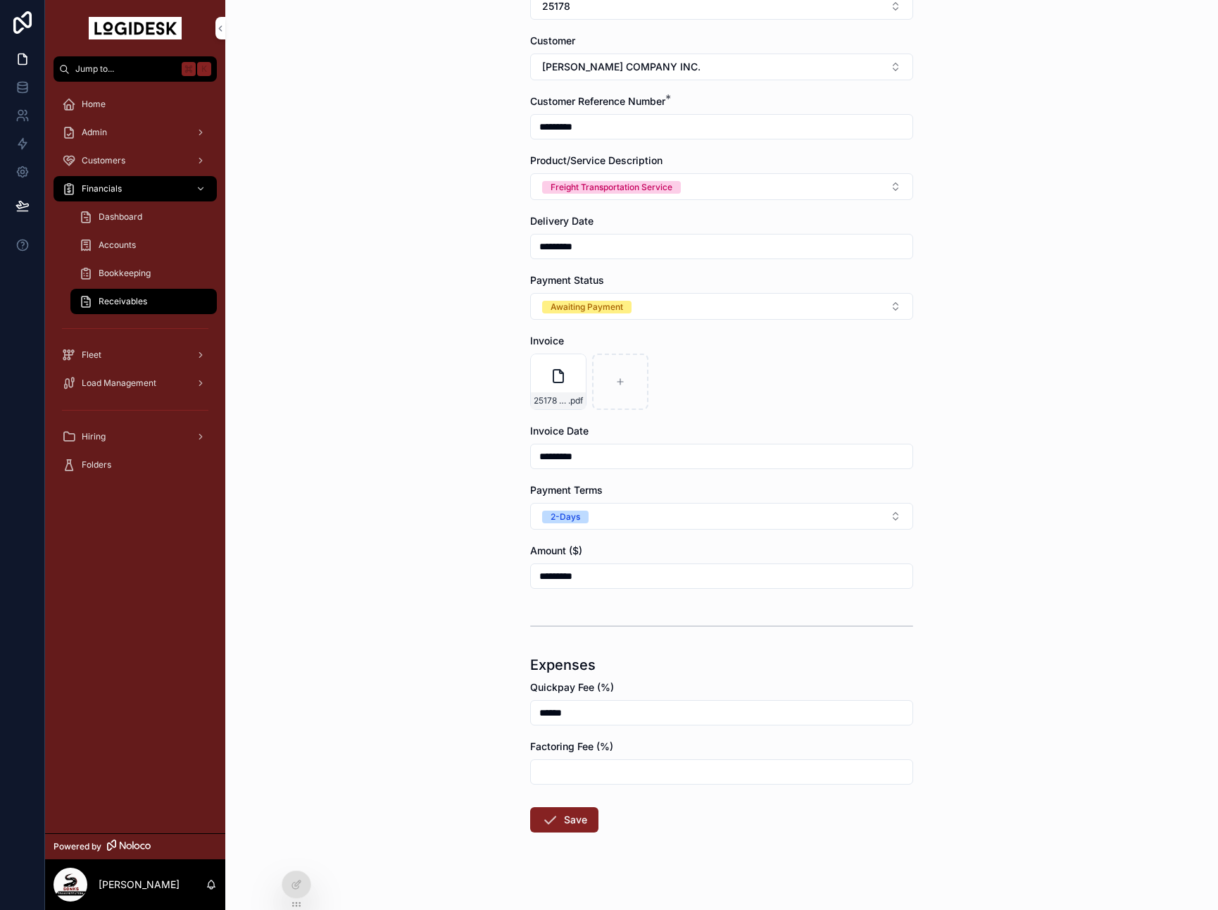
click at [548, 715] on input "******" at bounding box center [722, 713] width 382 height 20
type input "*****"
click at [463, 509] on div "Receivables Create Payment Create Payment Invoice Number * ***** Load Reference…" at bounding box center [721, 285] width 993 height 910
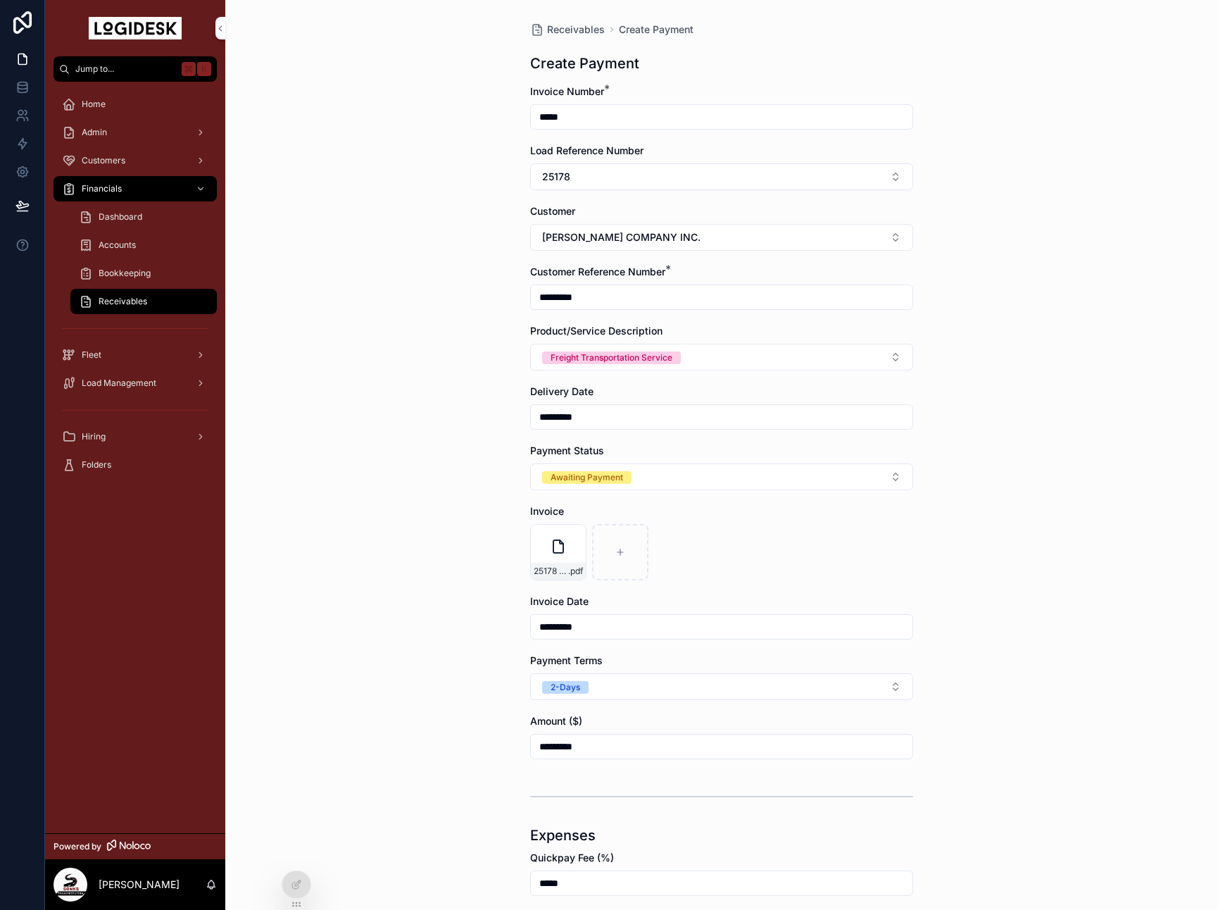
scroll to position [183, 0]
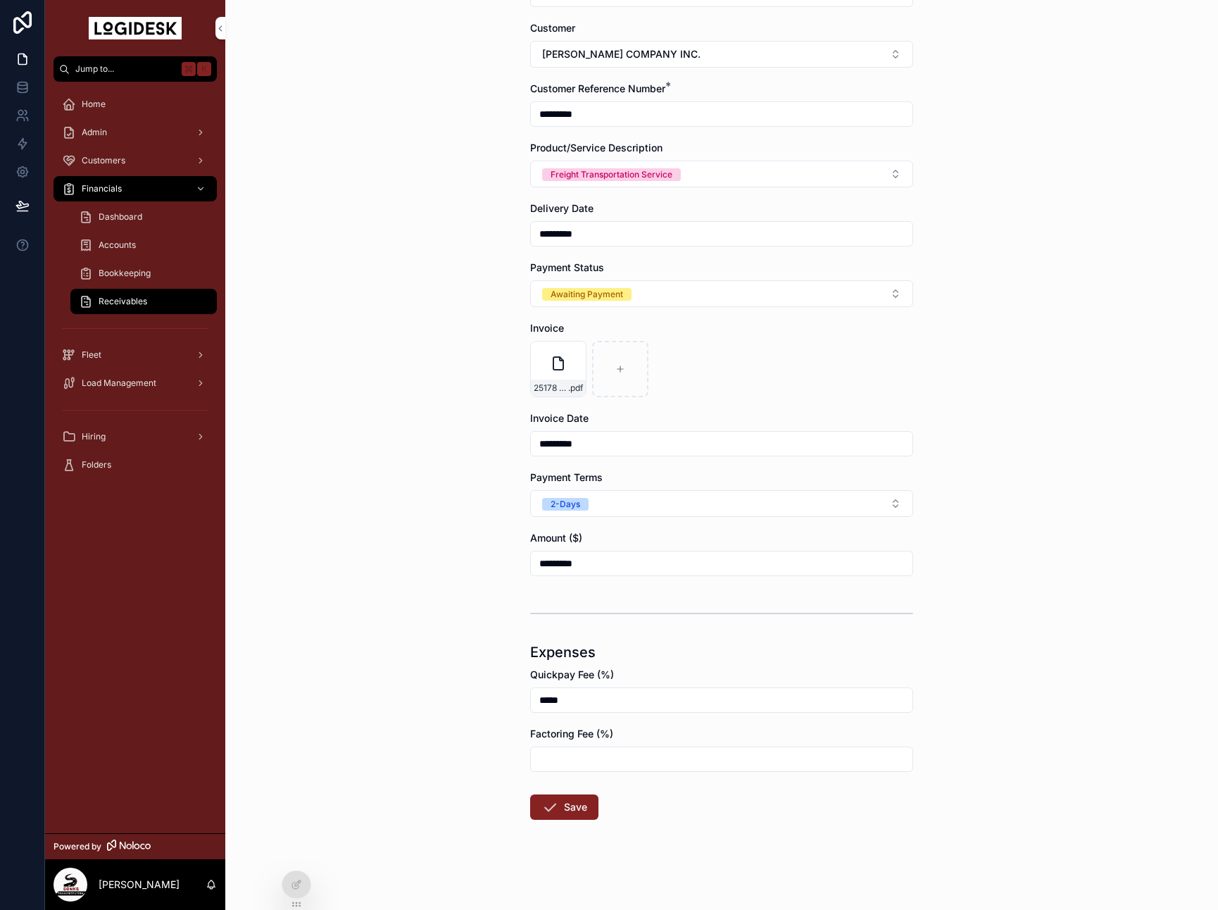
click at [568, 801] on button "Save" at bounding box center [564, 806] width 68 height 25
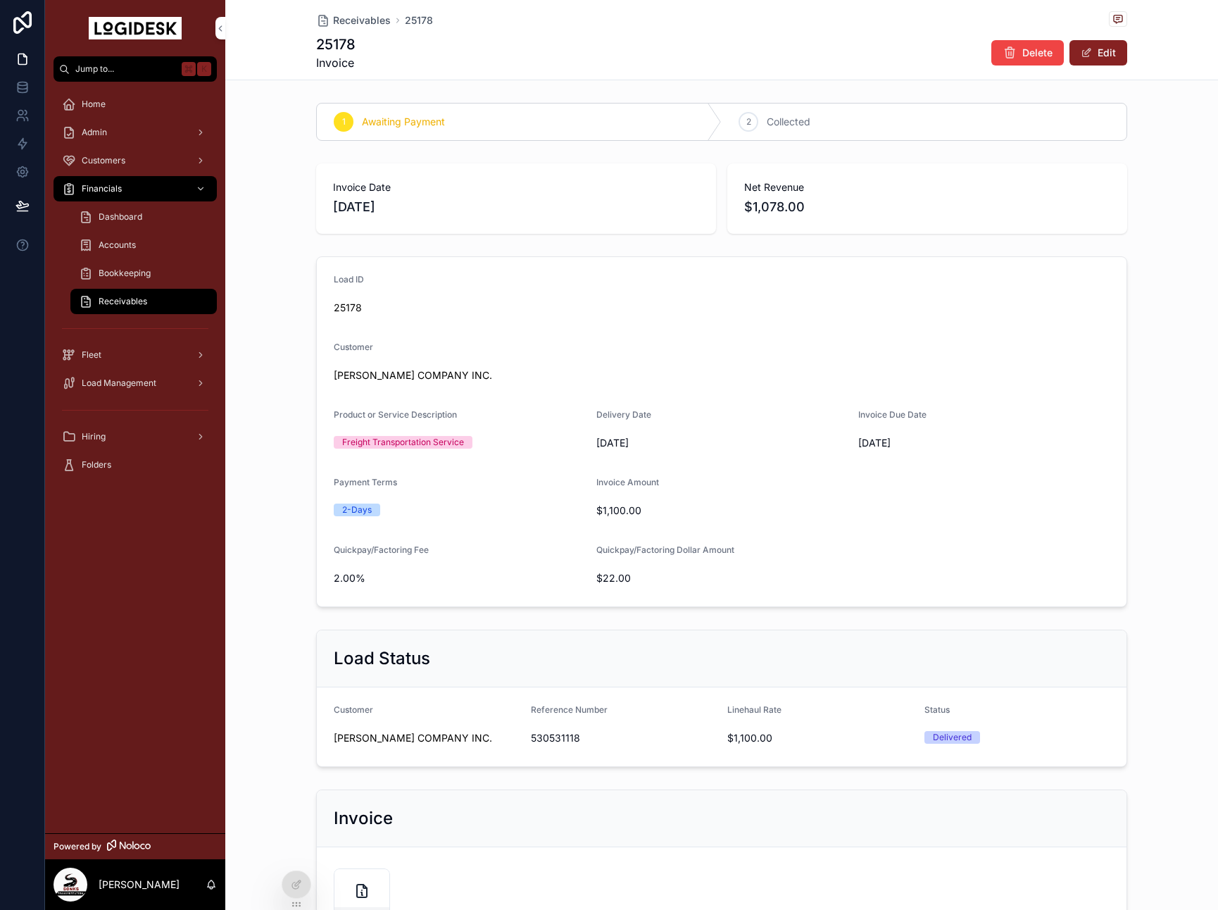
click at [113, 210] on div "Dashboard" at bounding box center [144, 217] width 130 height 23
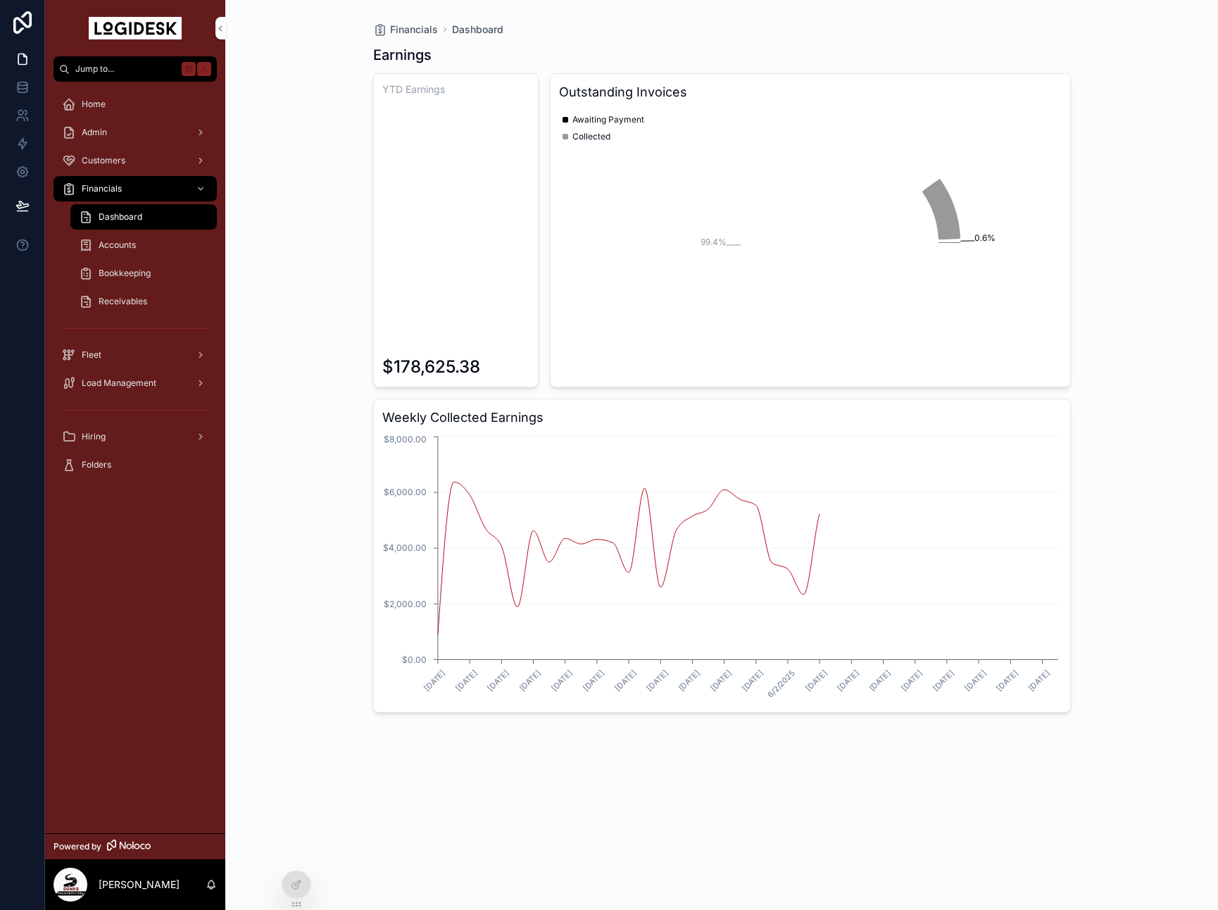
click at [129, 389] on div "Load Management" at bounding box center [135, 383] width 146 height 23
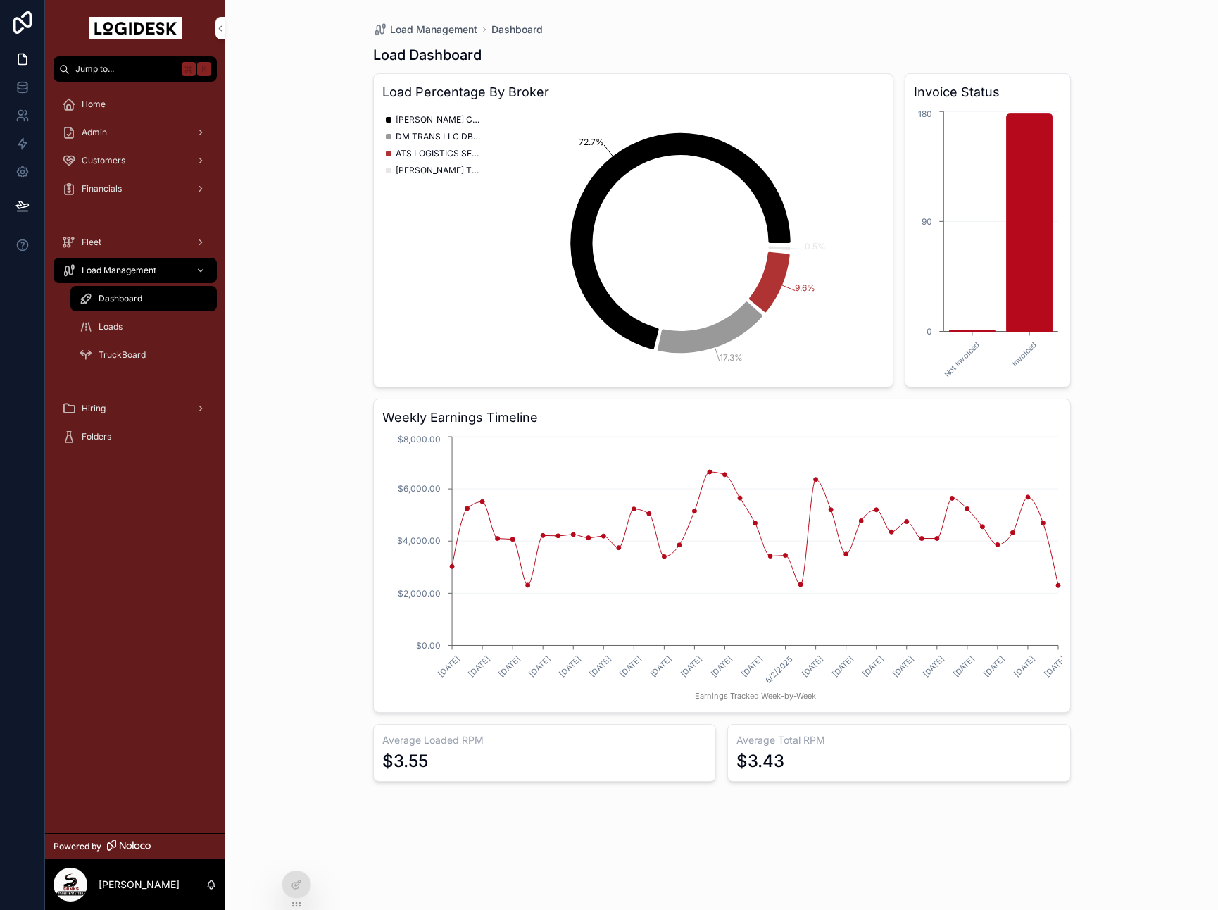
click at [130, 322] on div "Loads" at bounding box center [144, 326] width 130 height 23
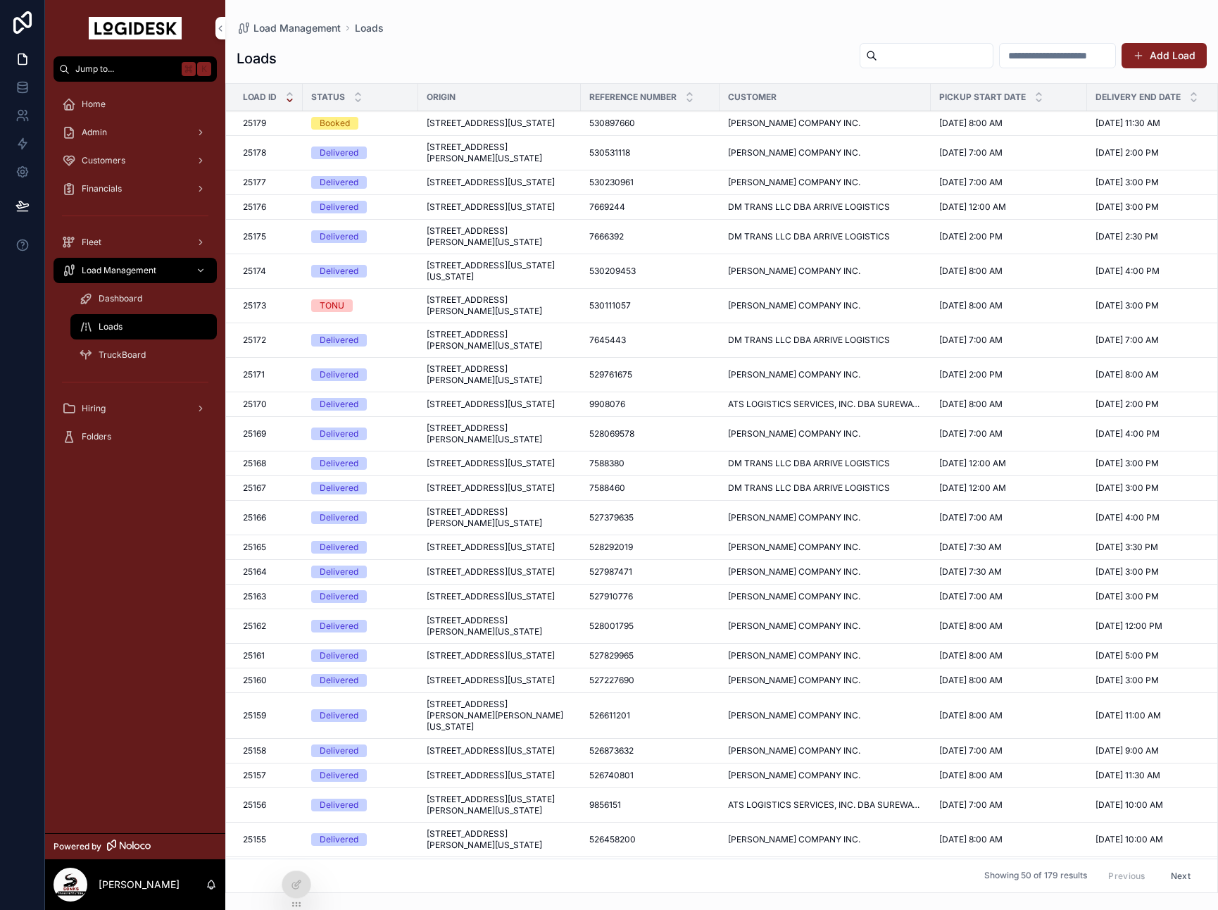
click at [130, 294] on span "Dashboard" at bounding box center [121, 298] width 44 height 11
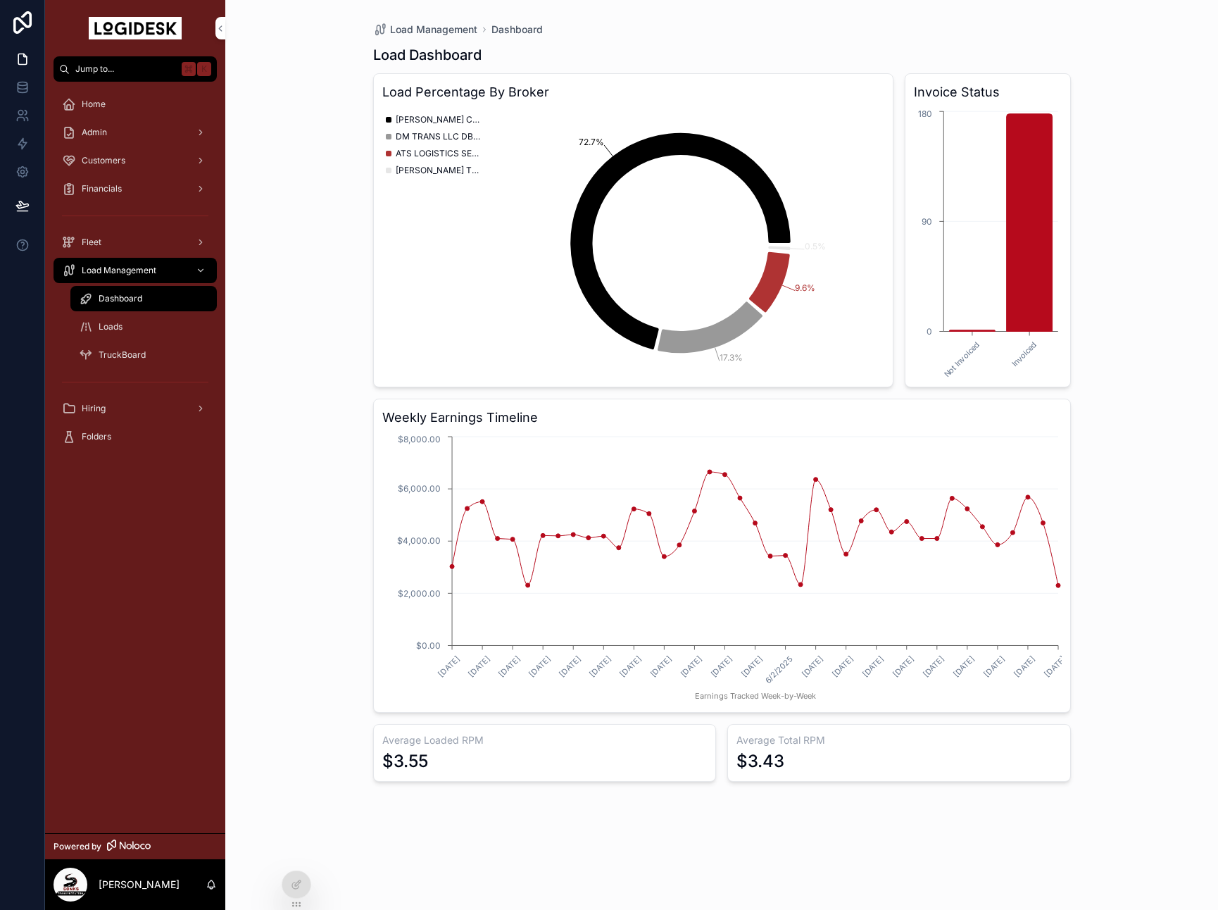
click at [149, 323] on div "Loads" at bounding box center [144, 326] width 130 height 23
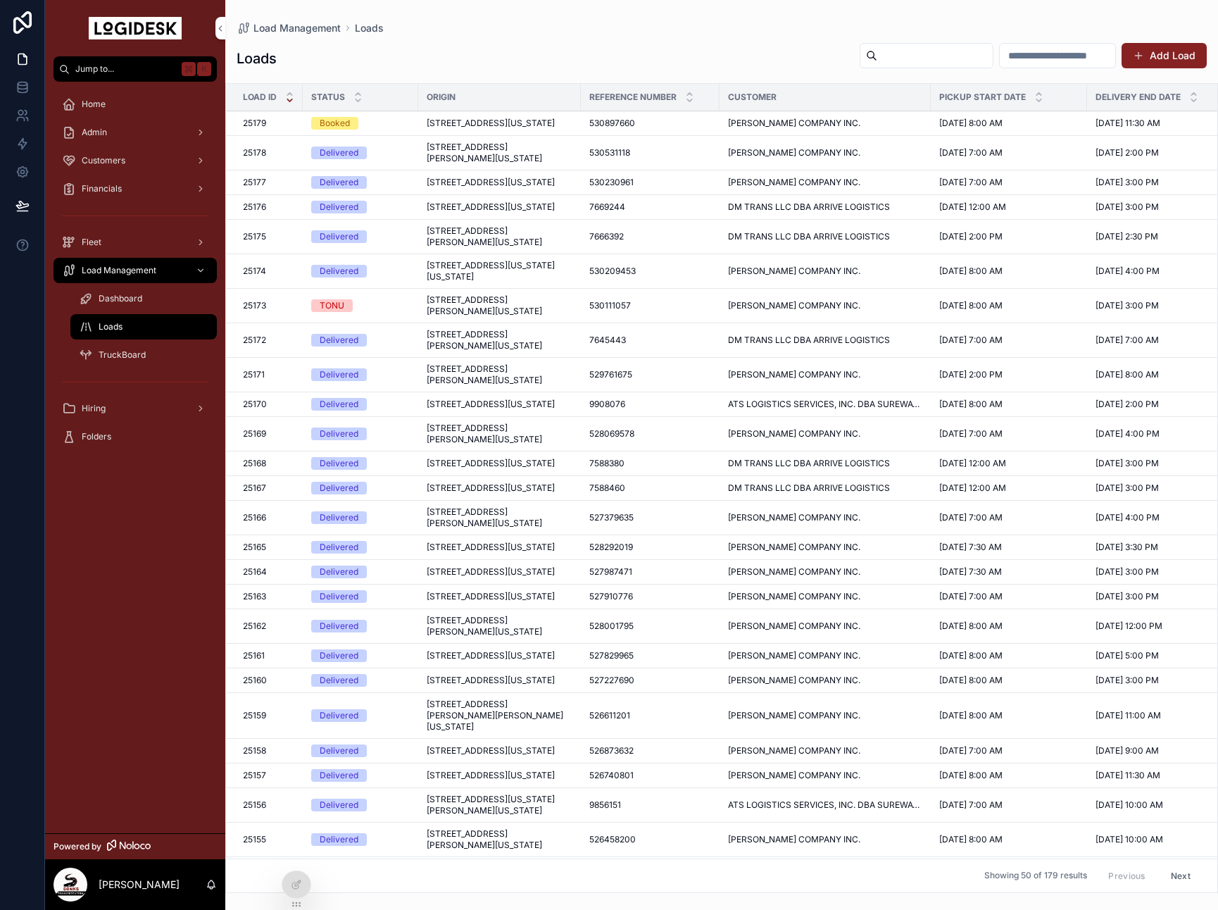
click at [623, 127] on span "530897660" at bounding box center [612, 123] width 46 height 11
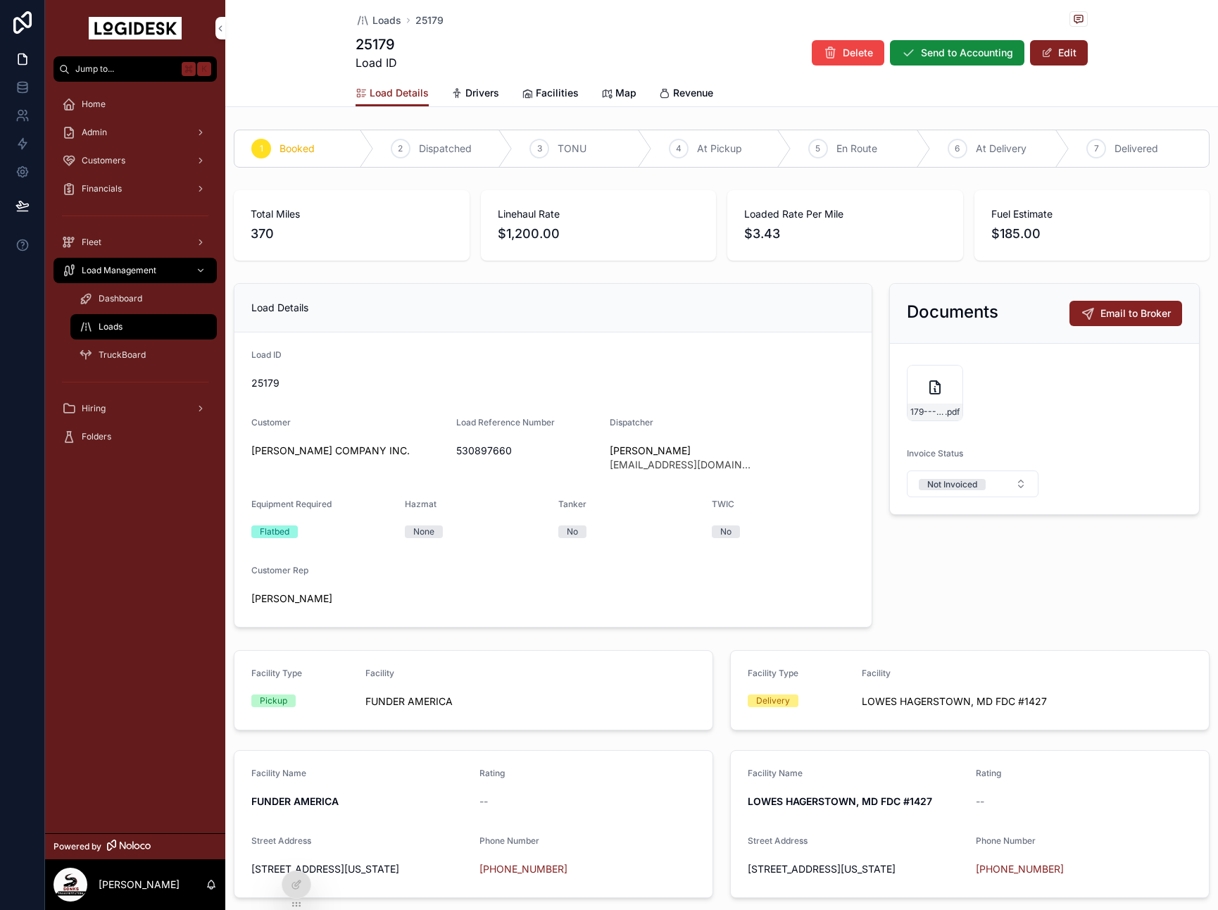
click at [424, 151] on span "Dispatched" at bounding box center [445, 149] width 53 height 14
click at [382, 22] on span "Loads" at bounding box center [386, 20] width 29 height 14
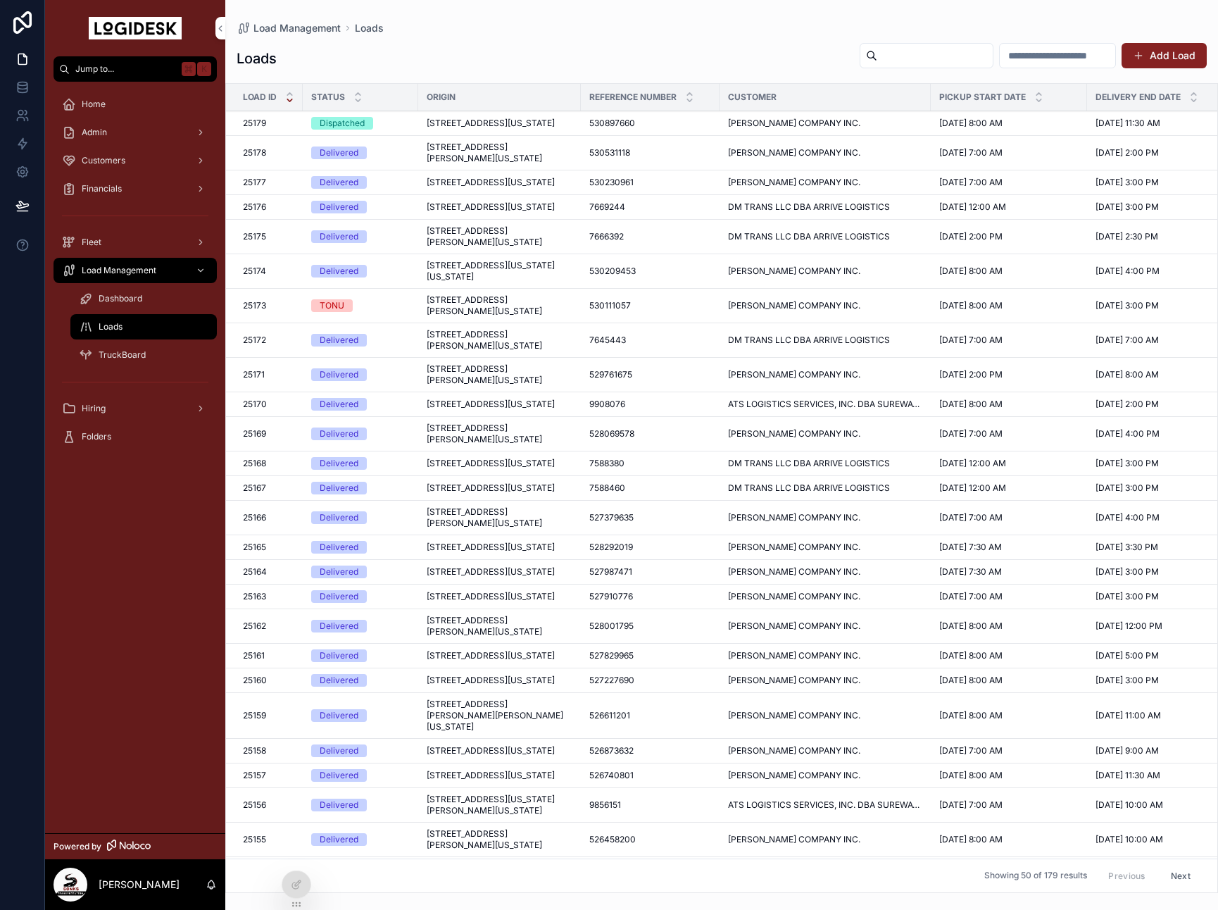
click at [449, 128] on span "[STREET_ADDRESS][US_STATE]" at bounding box center [491, 123] width 128 height 11
